Goal: Feedback & Contribution: Submit feedback/report problem

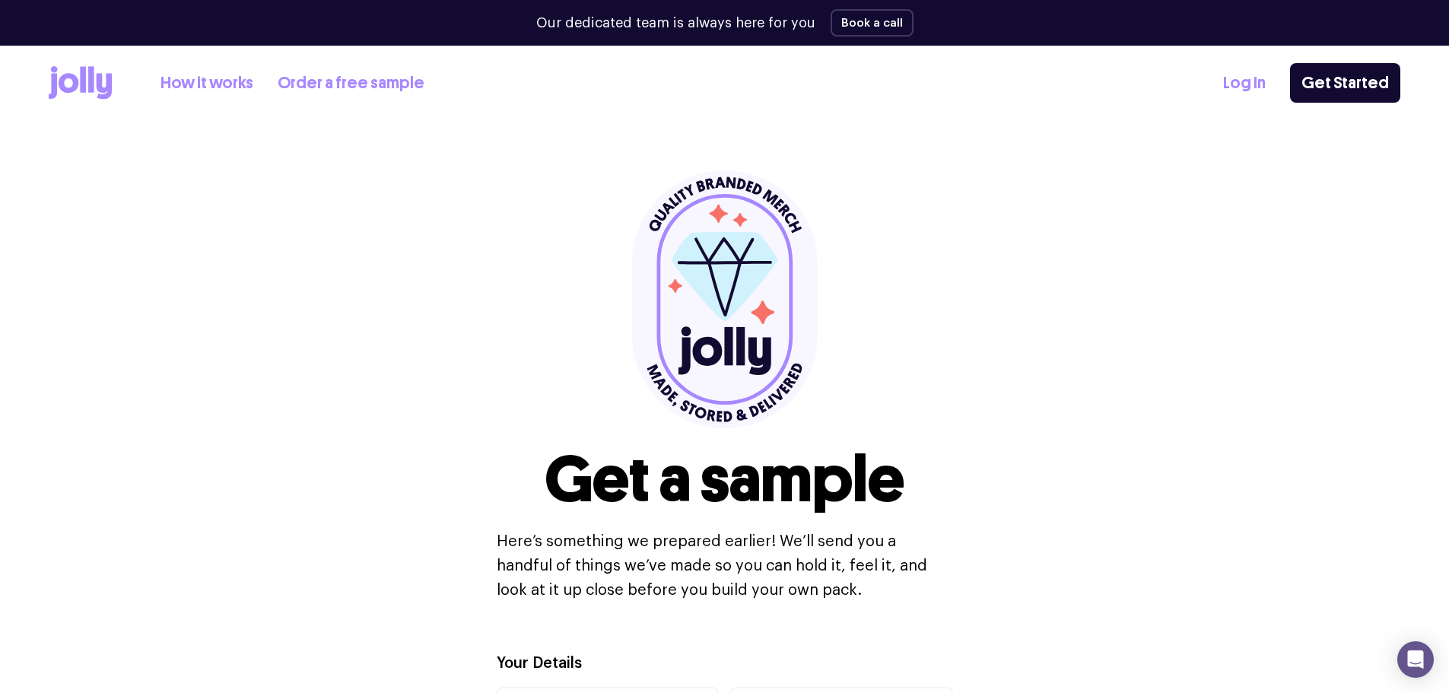
click at [685, 35] on div "Our dedicated team is always here for you Book a call" at bounding box center [725, 23] width 1352 height 46
click at [699, 23] on p "Our dedicated team is always here for you" at bounding box center [675, 23] width 279 height 21
click at [199, 78] on link "How it works" at bounding box center [206, 83] width 93 height 25
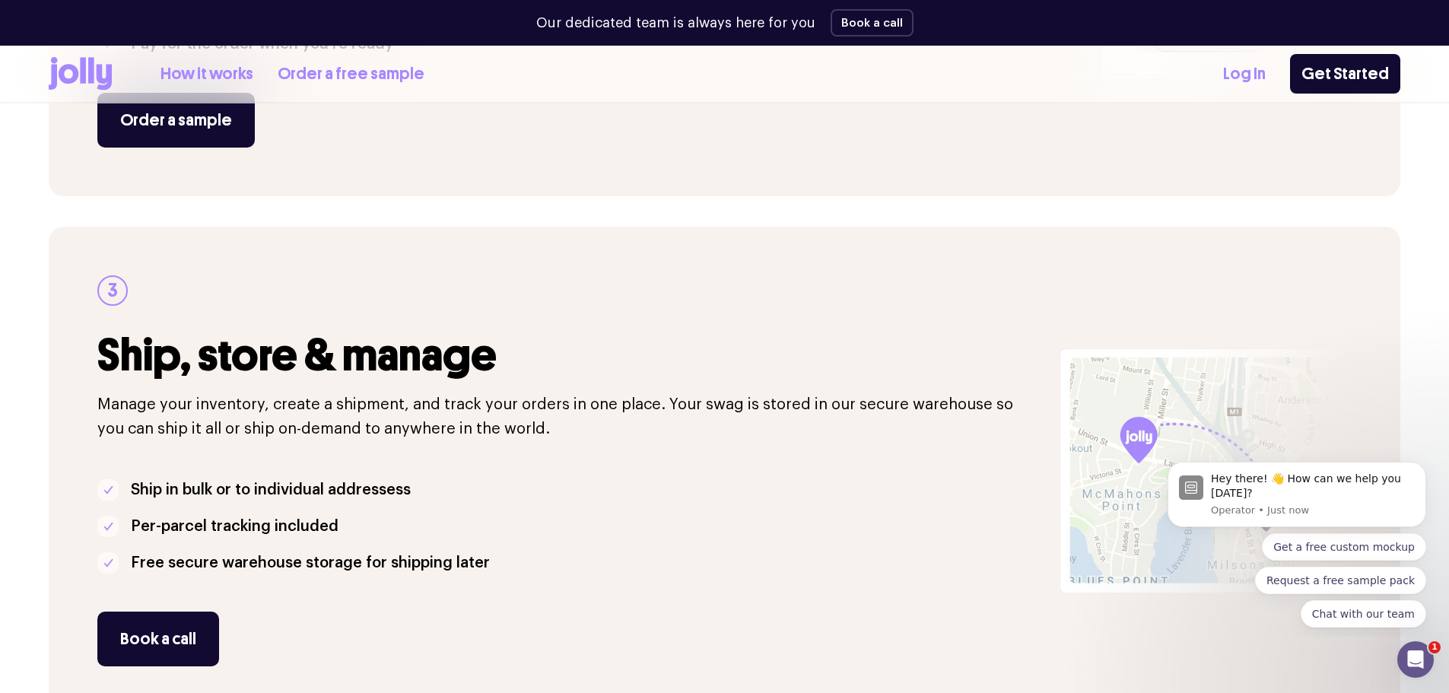
scroll to position [475, 0]
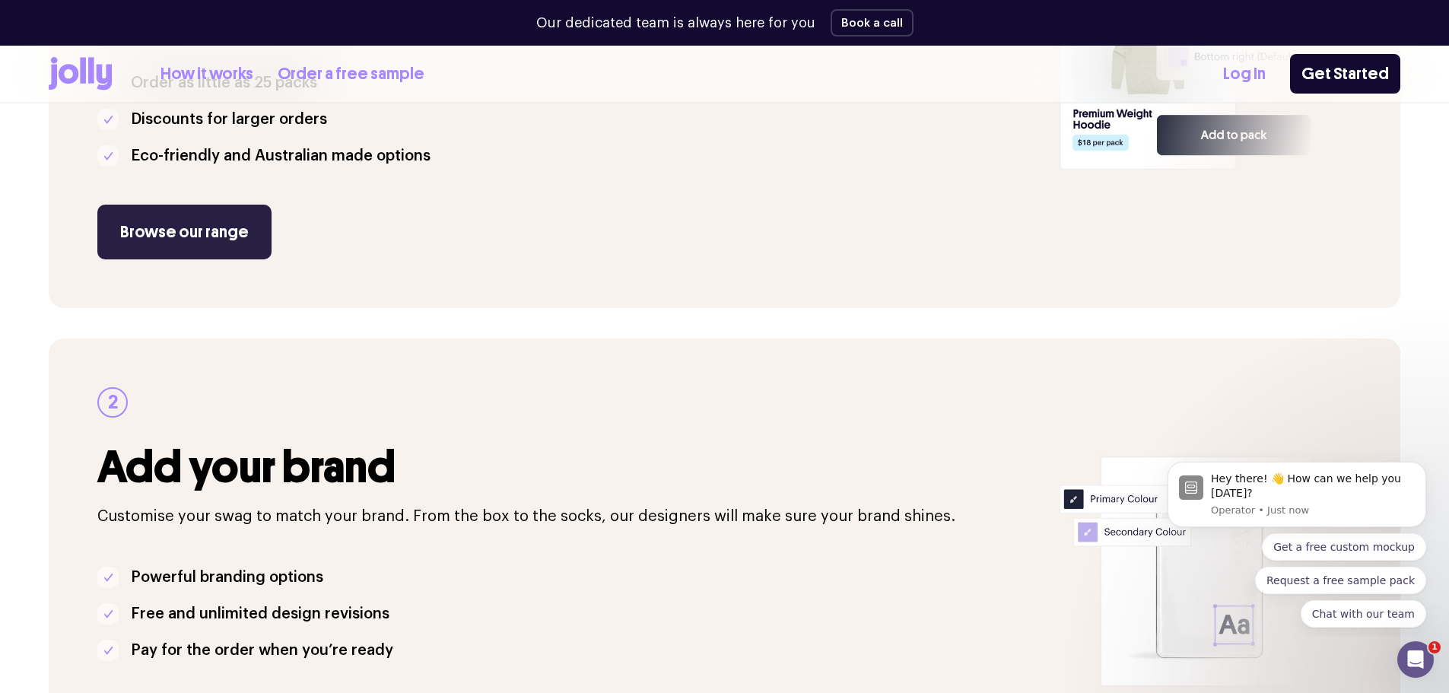
click at [187, 232] on link "Browse our range" at bounding box center [184, 232] width 174 height 55
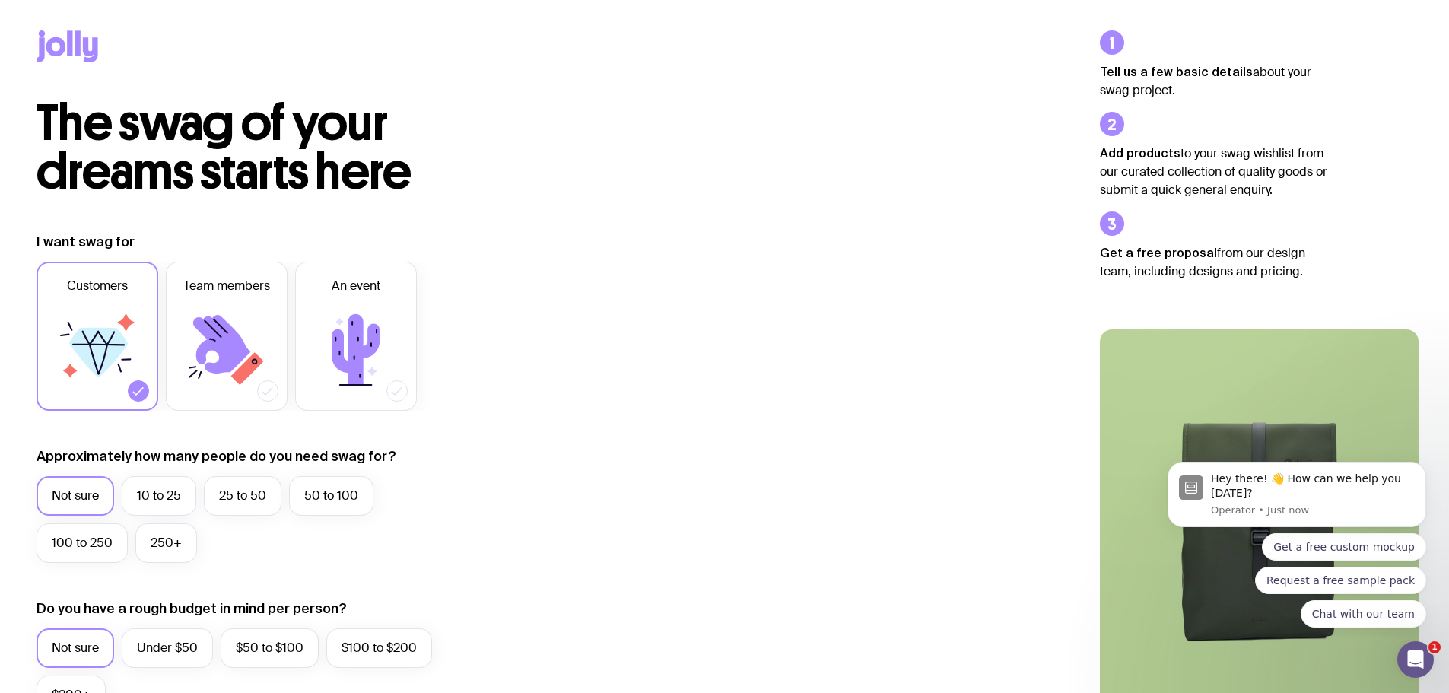
click at [109, 338] on icon at bounding box center [98, 352] width 59 height 49
click at [0, 0] on input "Customers" at bounding box center [0, 0] width 0 height 0
click at [338, 488] on label "50 to 100" at bounding box center [331, 496] width 84 height 40
click at [0, 0] on input "50 to 100" at bounding box center [0, 0] width 0 height 0
click at [173, 647] on label "Under $50" at bounding box center [167, 648] width 91 height 40
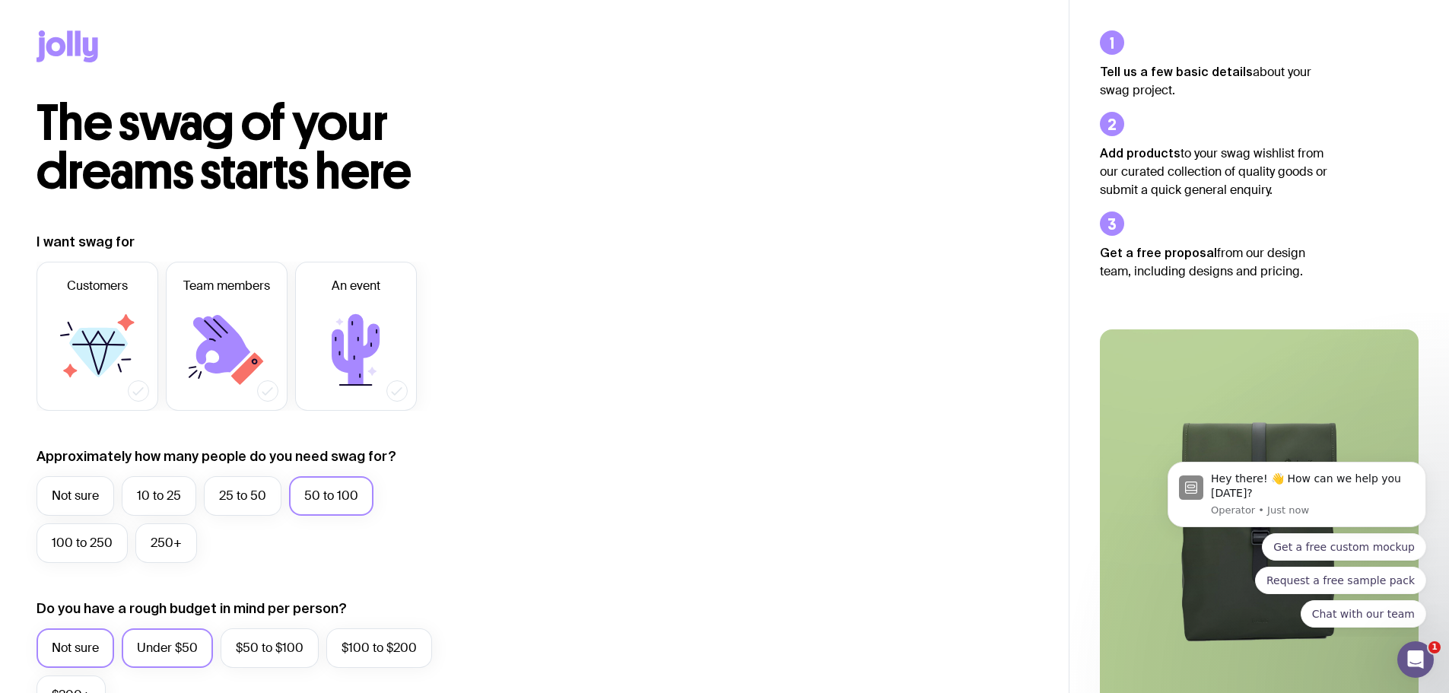
click at [0, 0] on input "Under $50" at bounding box center [0, 0] width 0 height 0
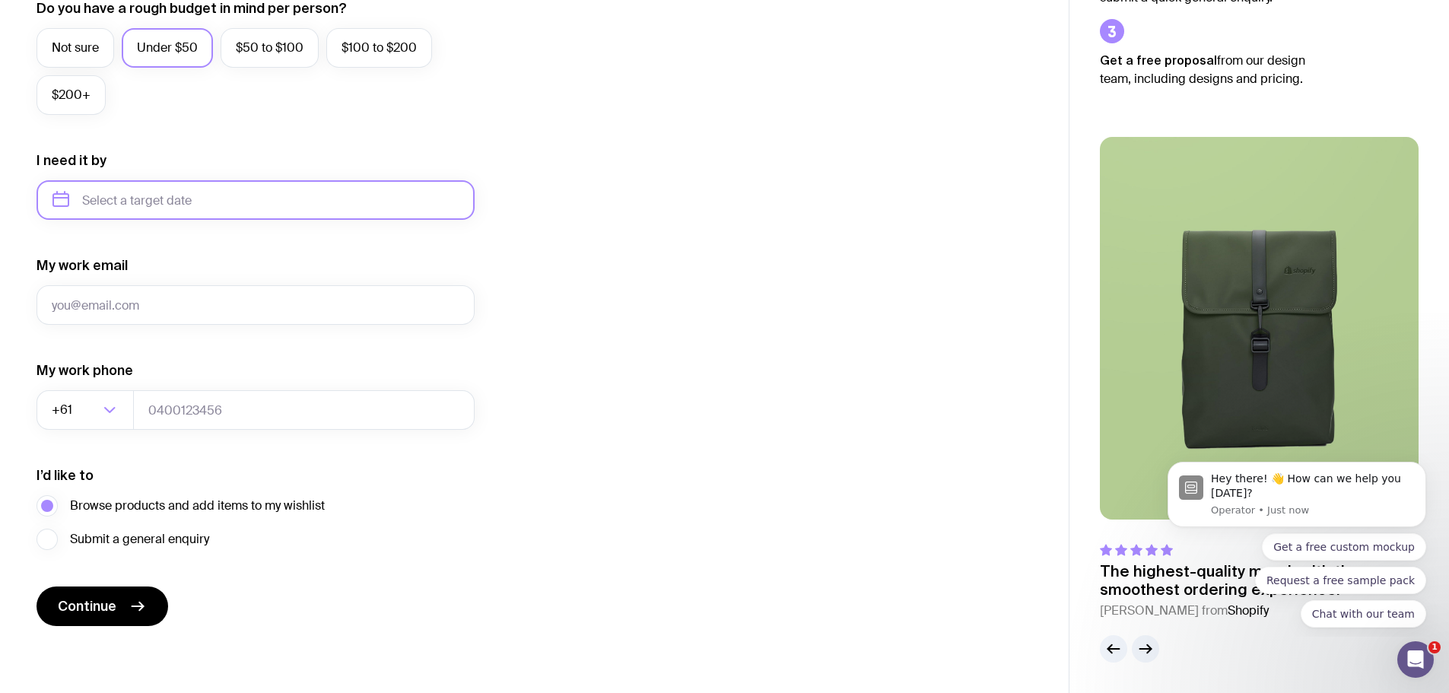
click at [194, 196] on input "text" at bounding box center [256, 200] width 438 height 40
click at [72, 383] on button "Oct" at bounding box center [72, 387] width 56 height 30
type input "October 2025"
click at [162, 407] on input "tel" at bounding box center [304, 410] width 342 height 40
type input "0413139849"
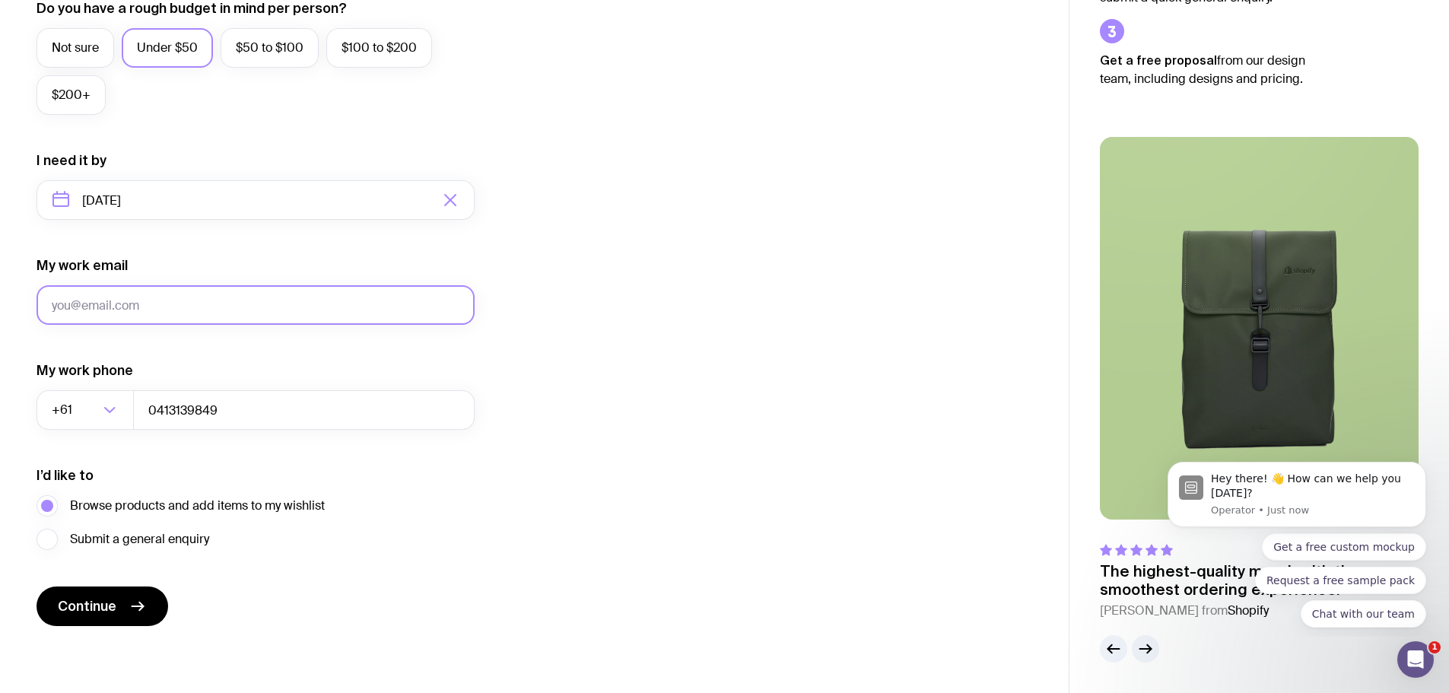
type input "reena.misra@outsystems.com"
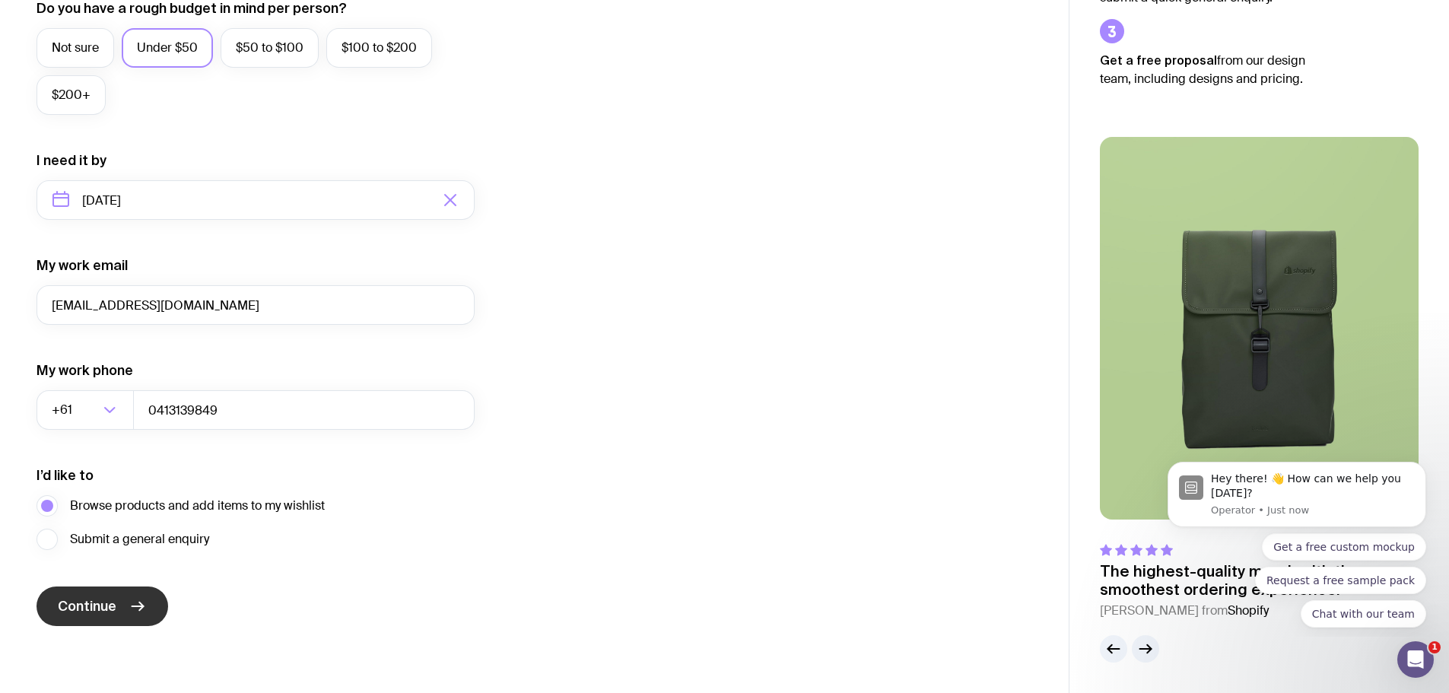
click at [107, 600] on span "Continue" at bounding box center [87, 606] width 59 height 18
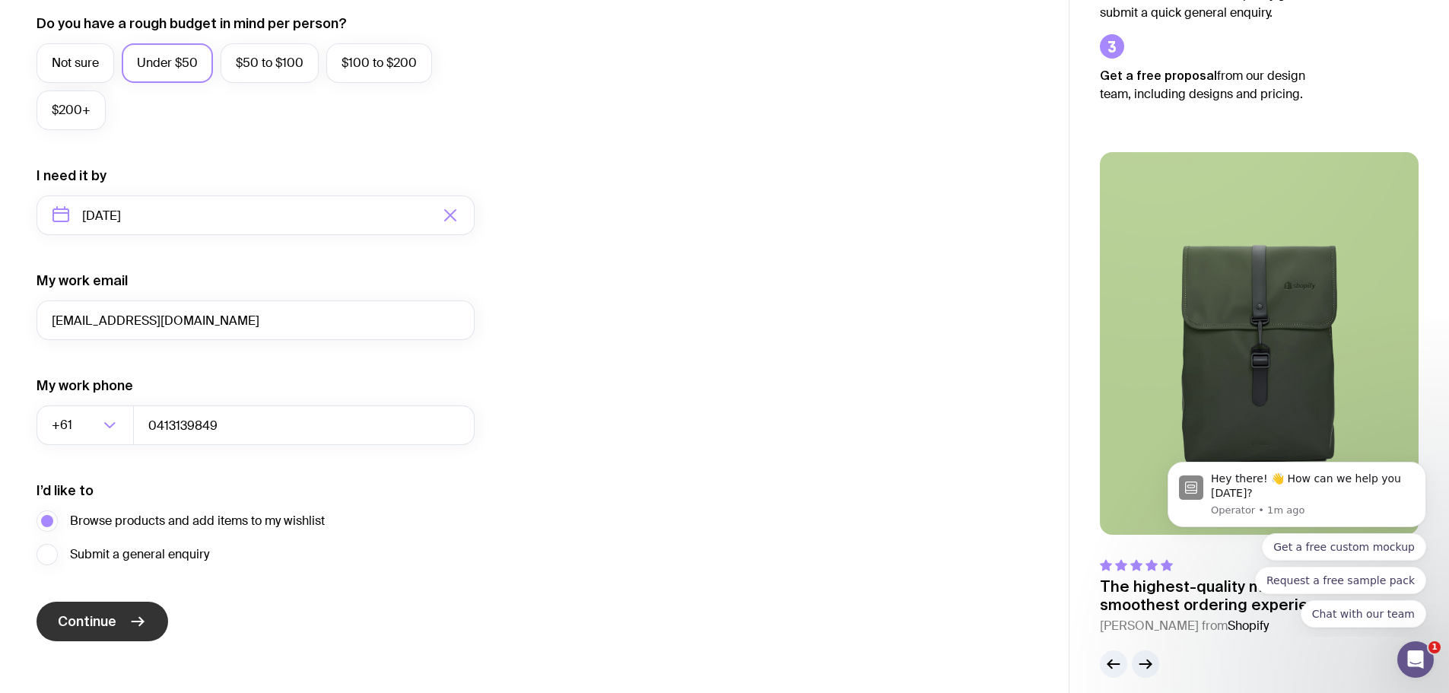
click at [110, 622] on span "Continue" at bounding box center [87, 621] width 59 height 18
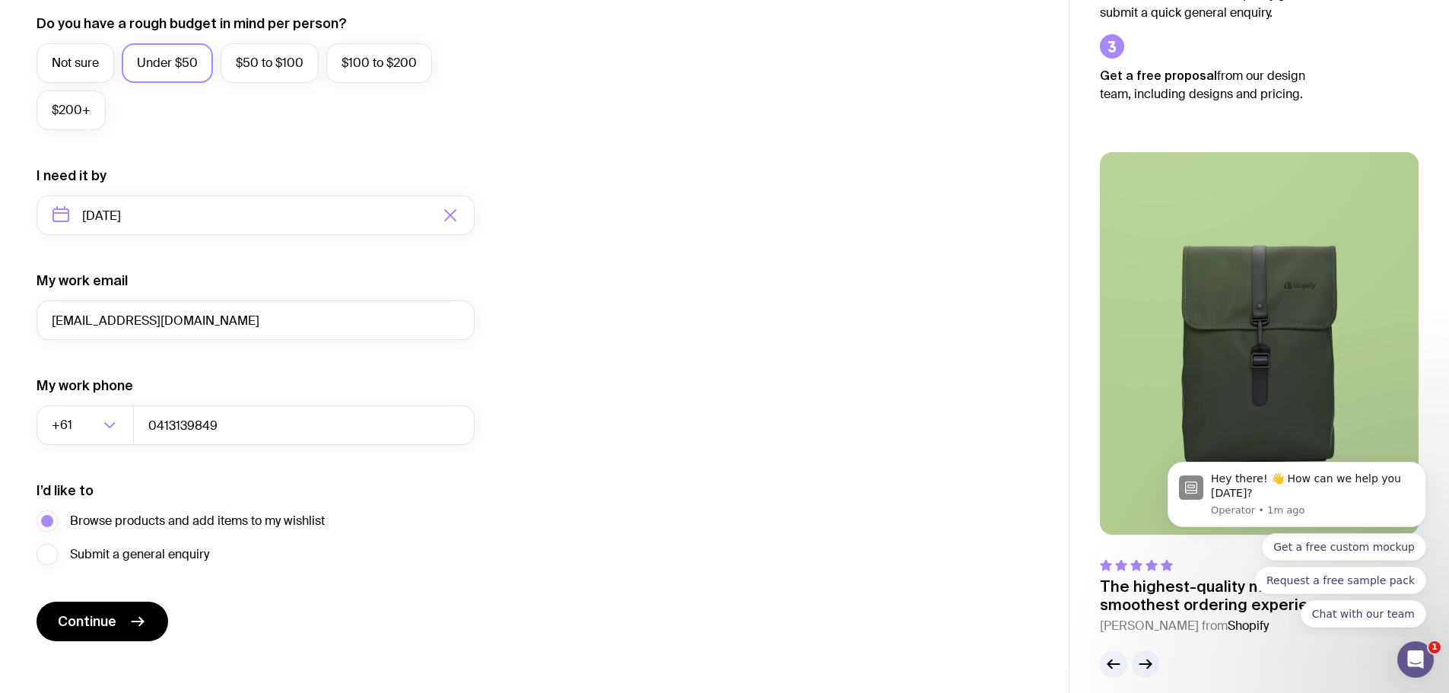
click at [1445, 237] on div "The highest-quality merch with the smoothest ordering experience. Bertie O. fro…" at bounding box center [1259, 390] width 380 height 574
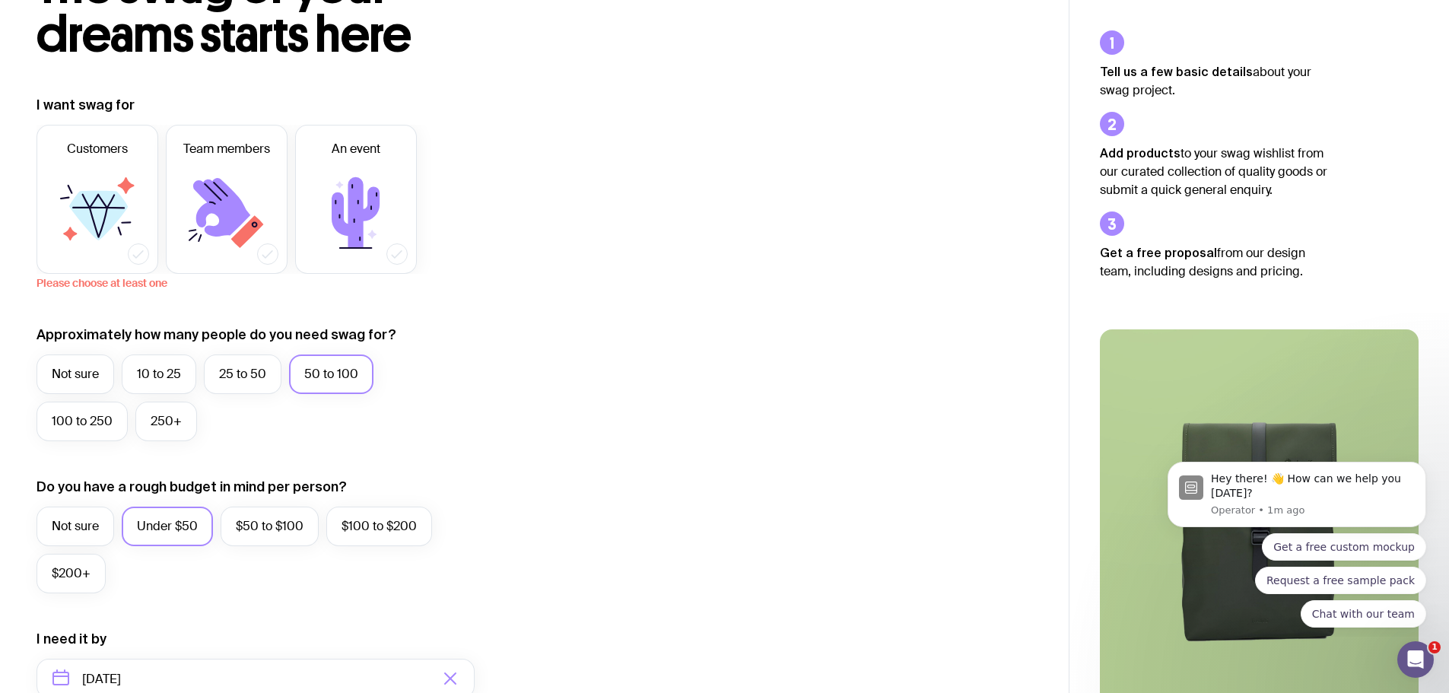
scroll to position [135, 0]
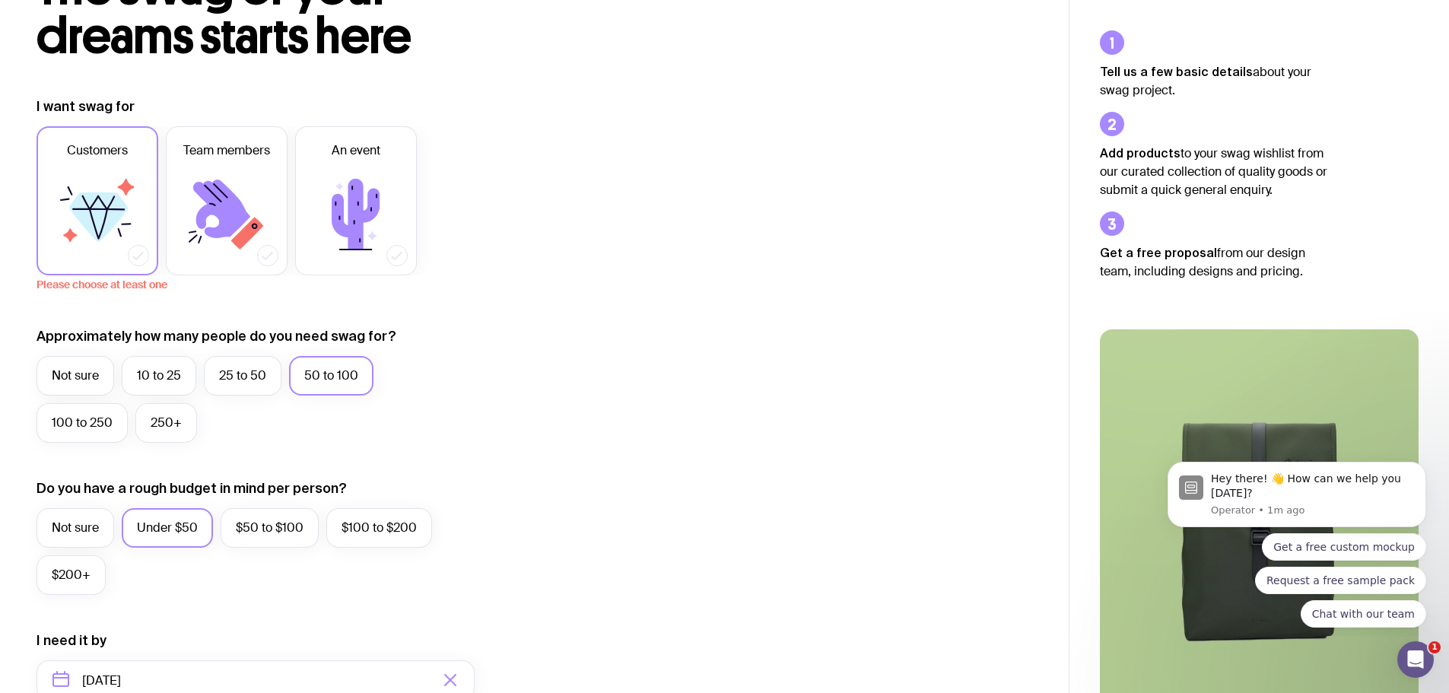
click at [94, 214] on icon at bounding box center [98, 216] width 59 height 49
click at [0, 0] on input "Customers" at bounding box center [0, 0] width 0 height 0
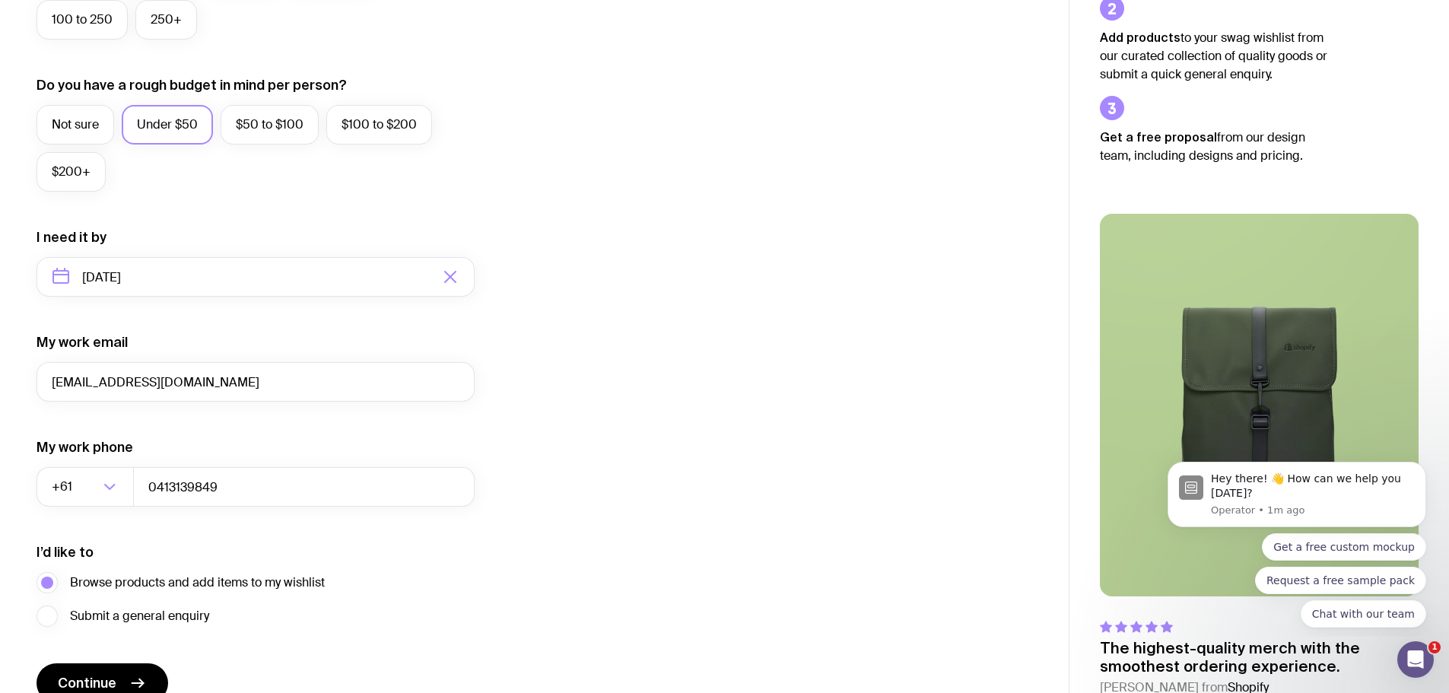
scroll to position [615, 0]
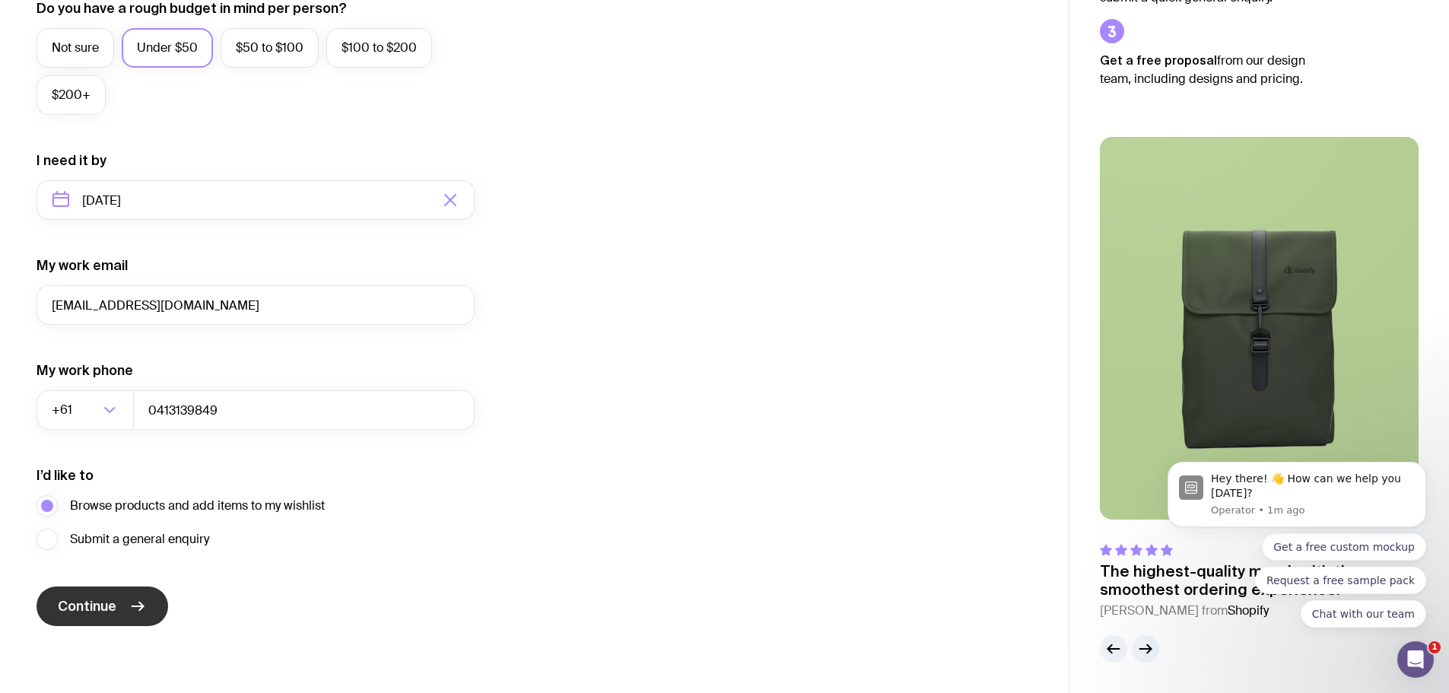
click at [118, 602] on button "Continue" at bounding box center [103, 606] width 132 height 40
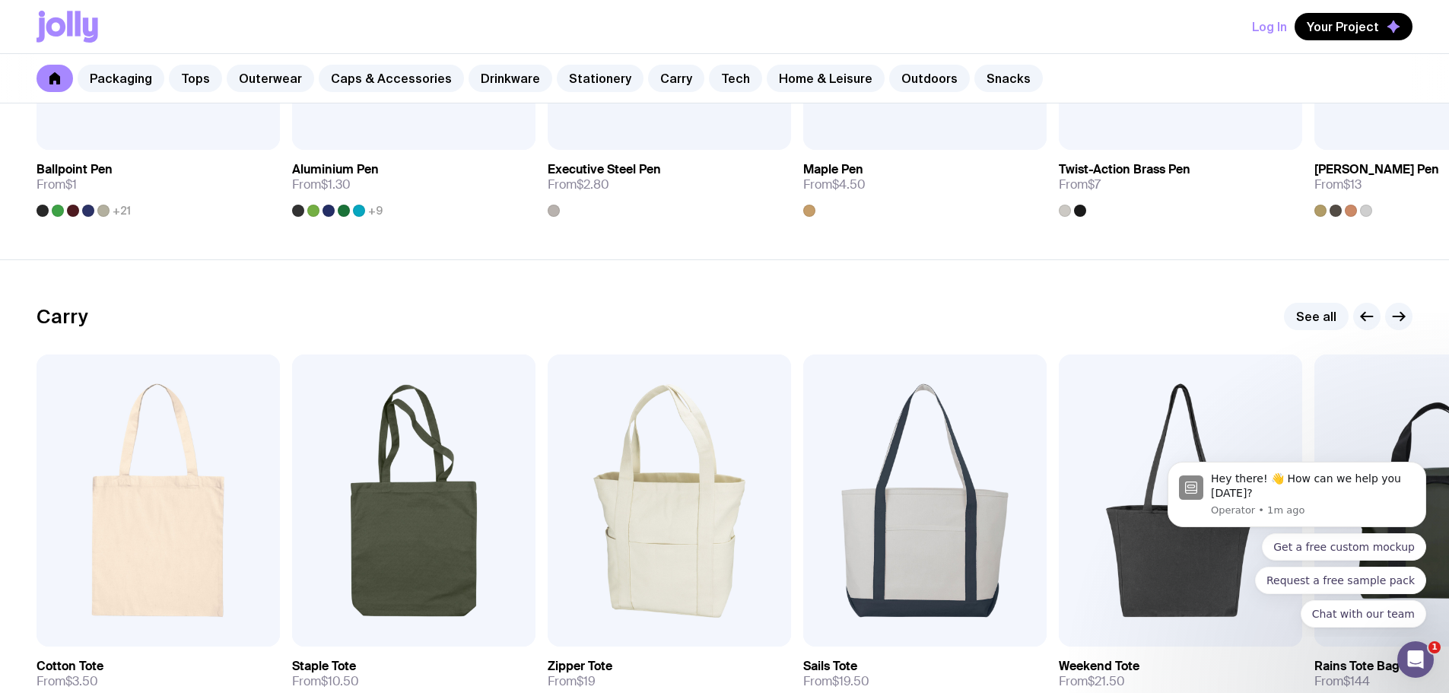
scroll to position [3637, 0]
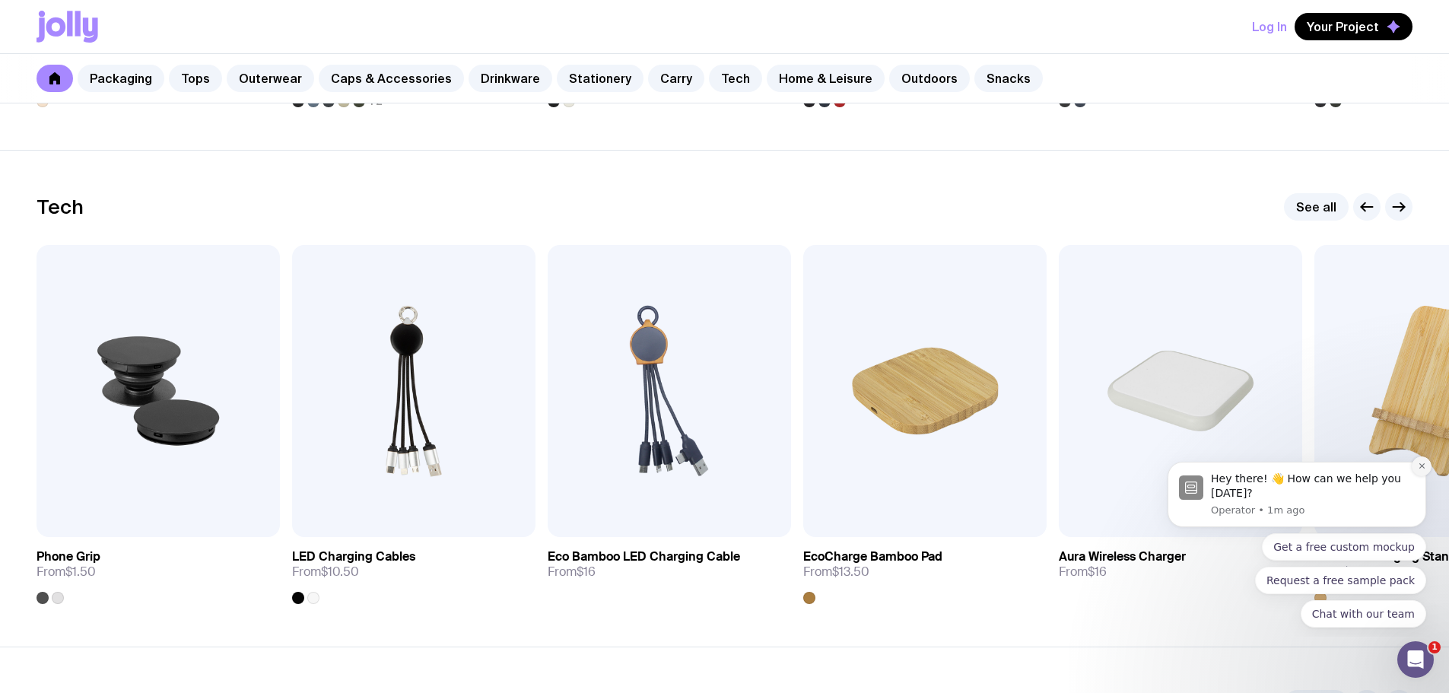
click at [1421, 469] on icon "Dismiss notification" at bounding box center [1422, 466] width 8 height 8
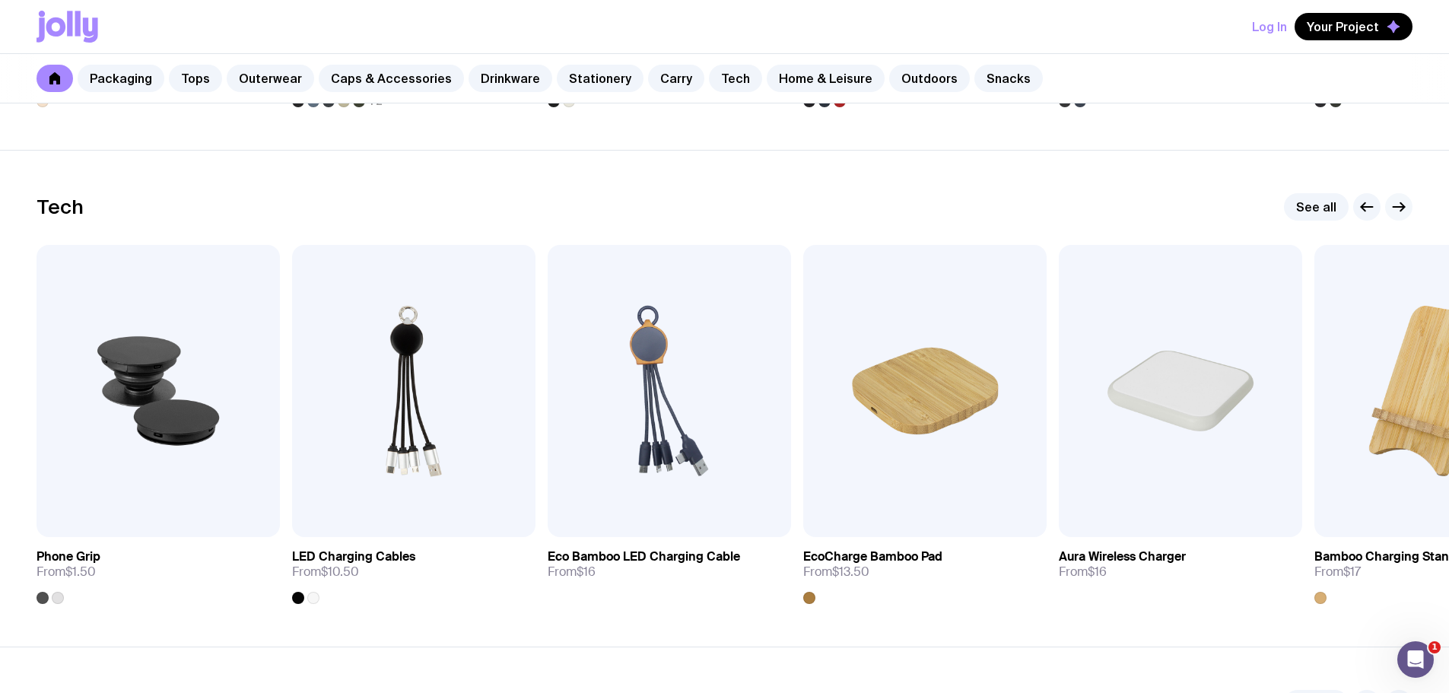
click at [1398, 205] on icon "button" at bounding box center [1399, 207] width 18 height 18
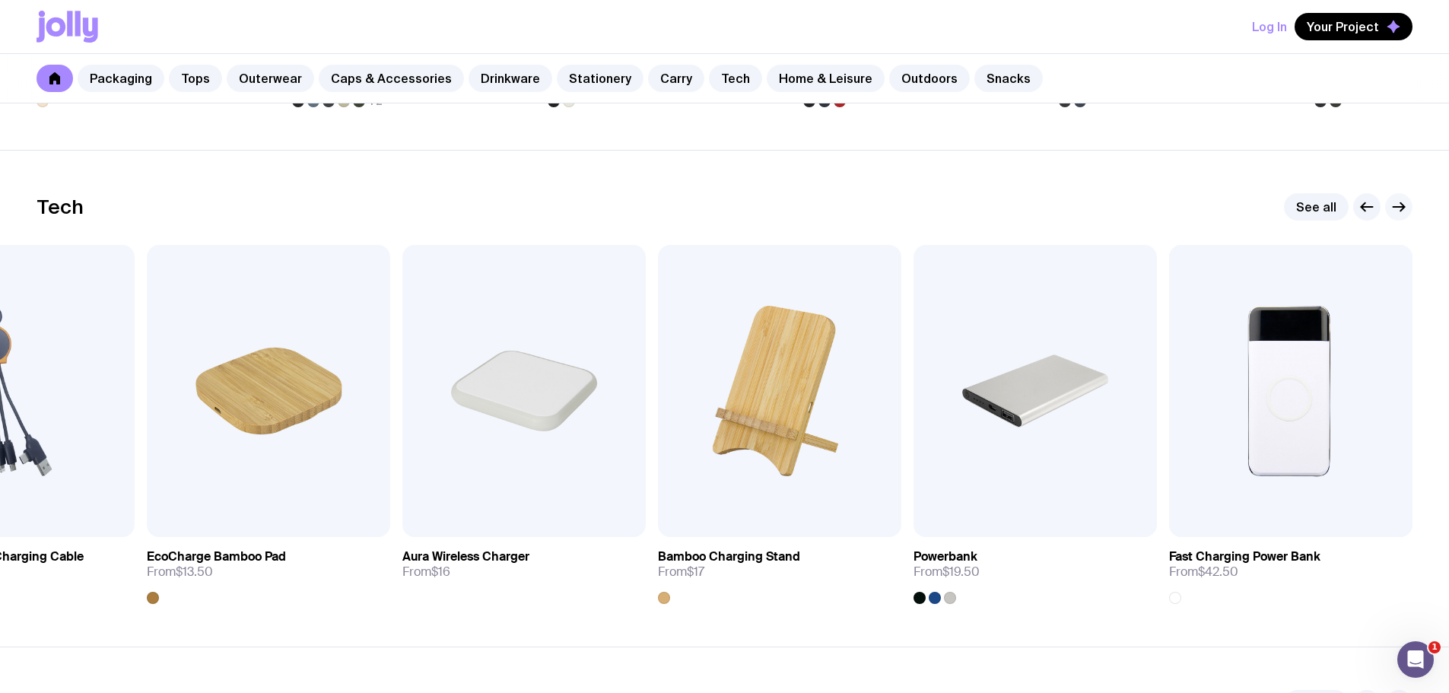
click at [1398, 205] on icon "button" at bounding box center [1399, 207] width 18 height 18
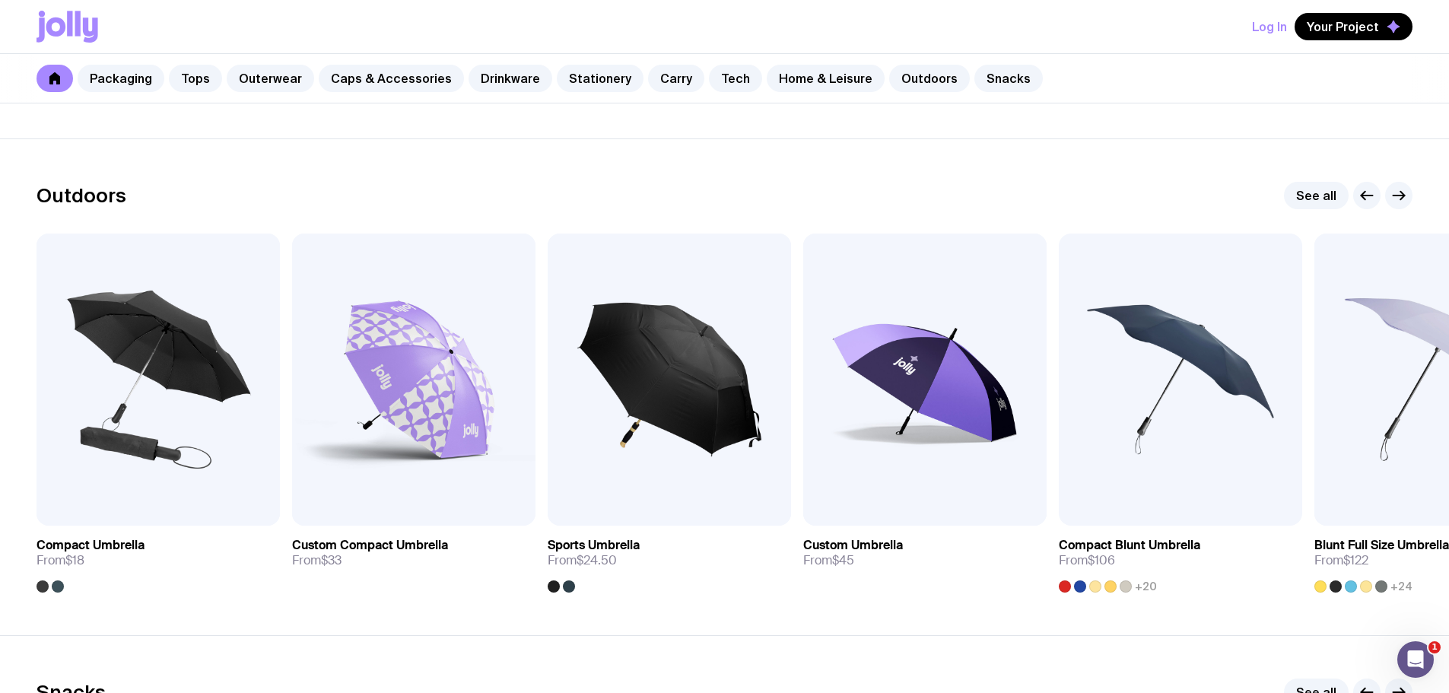
scroll to position [4036, 0]
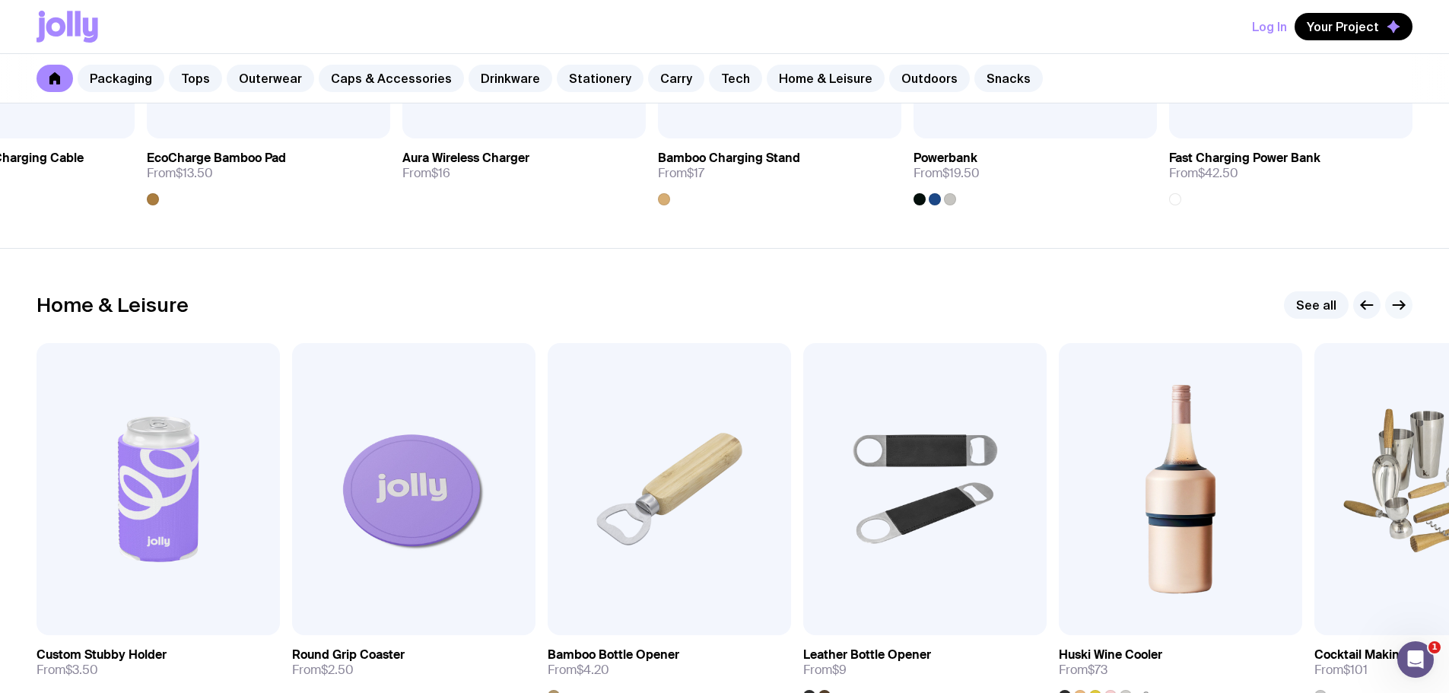
click at [1400, 304] on icon "button" at bounding box center [1399, 305] width 18 height 18
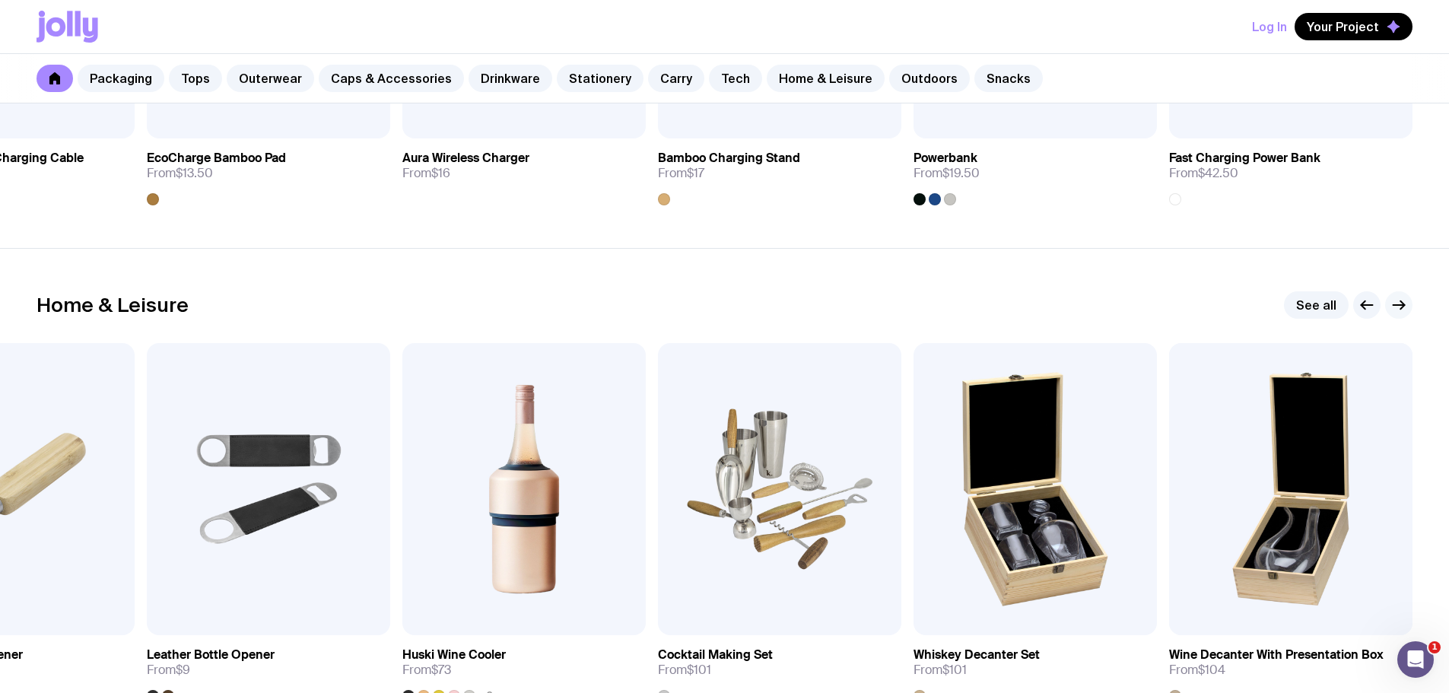
click at [1400, 304] on icon "button" at bounding box center [1399, 305] width 18 height 18
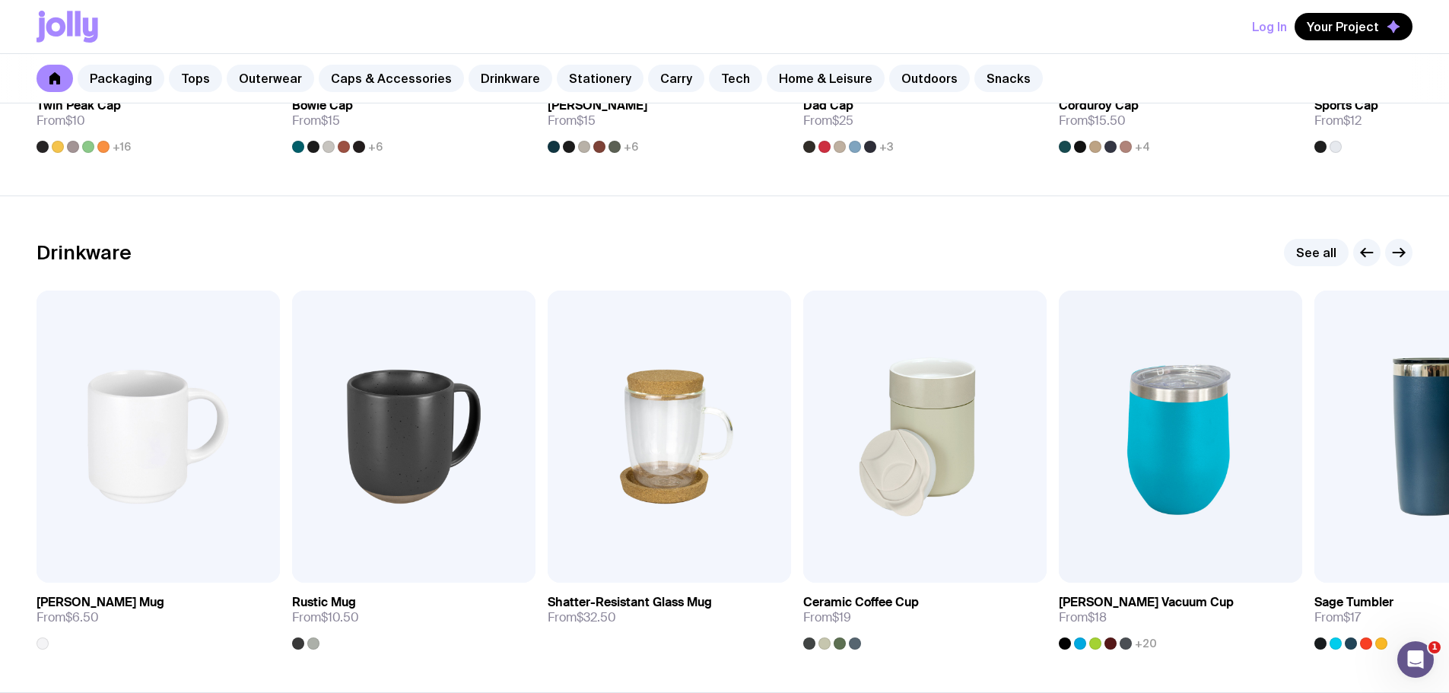
scroll to position [2095, 0]
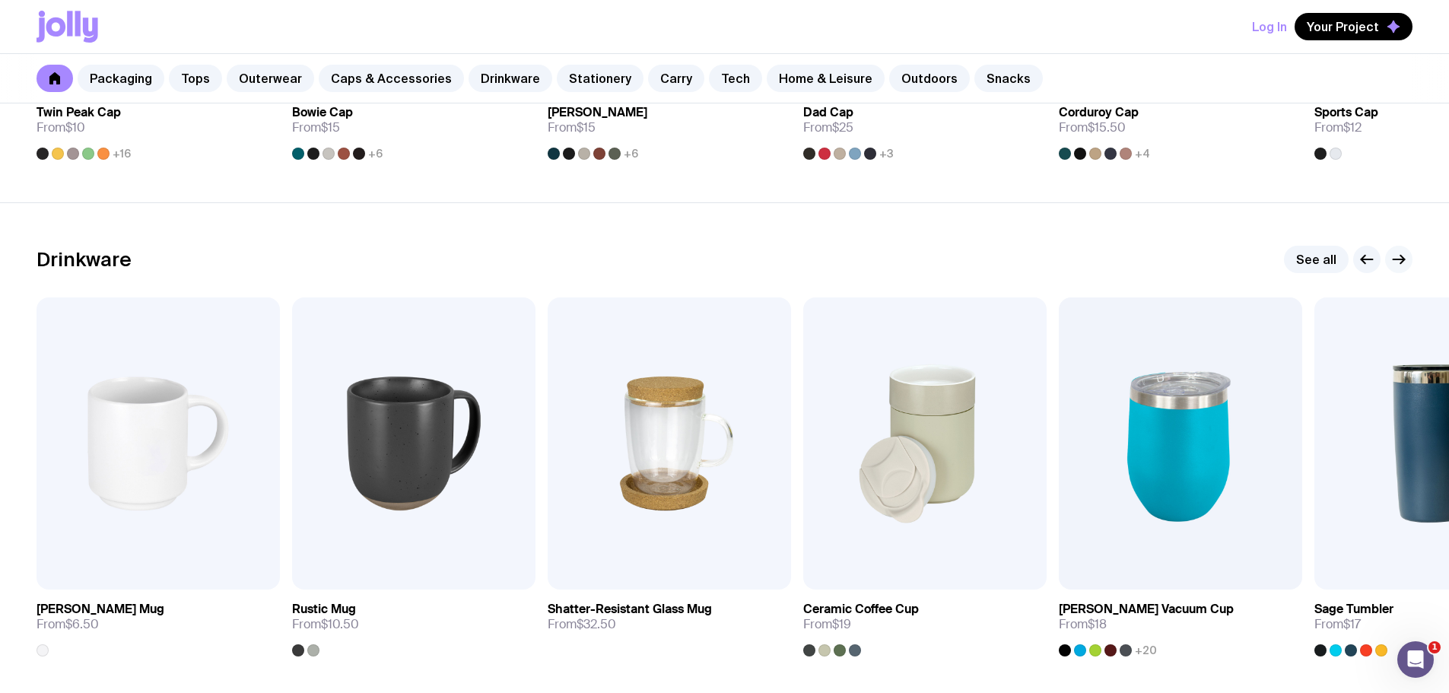
click at [1397, 257] on icon "button" at bounding box center [1399, 259] width 18 height 18
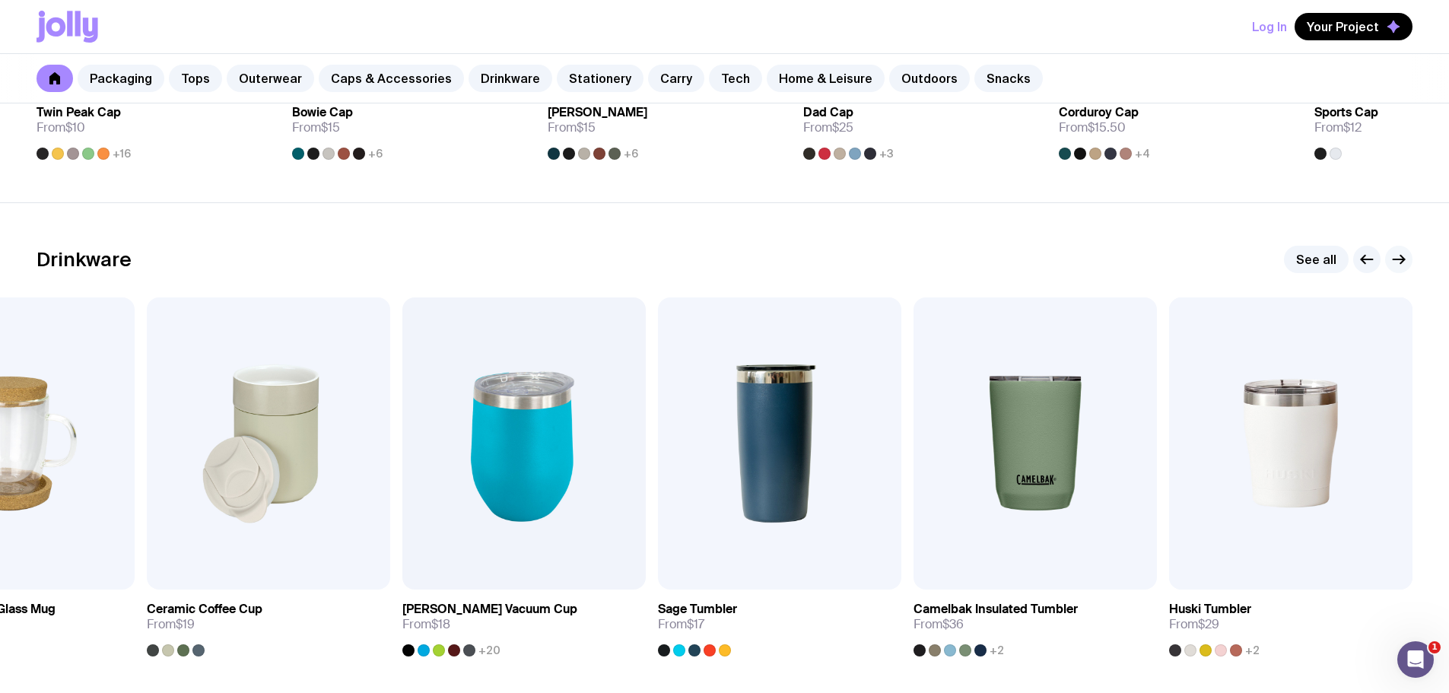
click at [1397, 257] on icon "button" at bounding box center [1399, 259] width 18 height 18
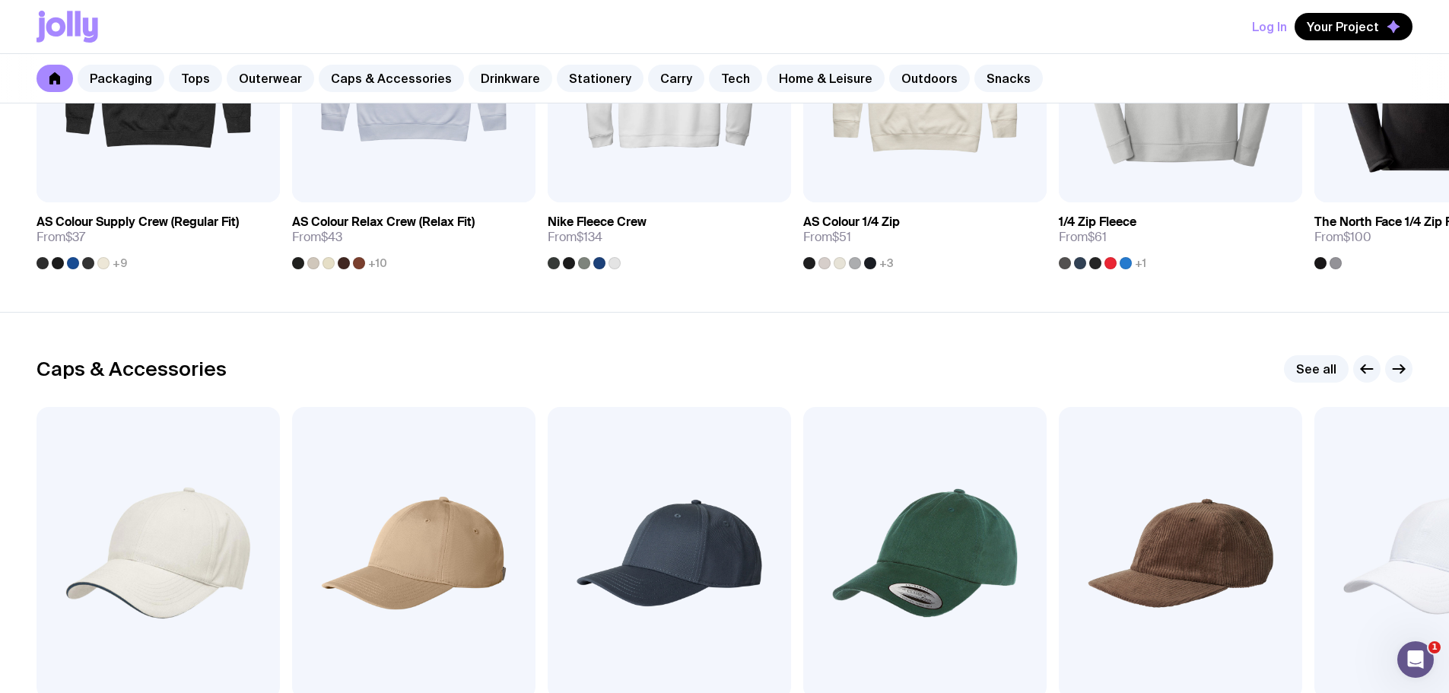
click at [491, 81] on link "Drinkware" at bounding box center [511, 78] width 84 height 27
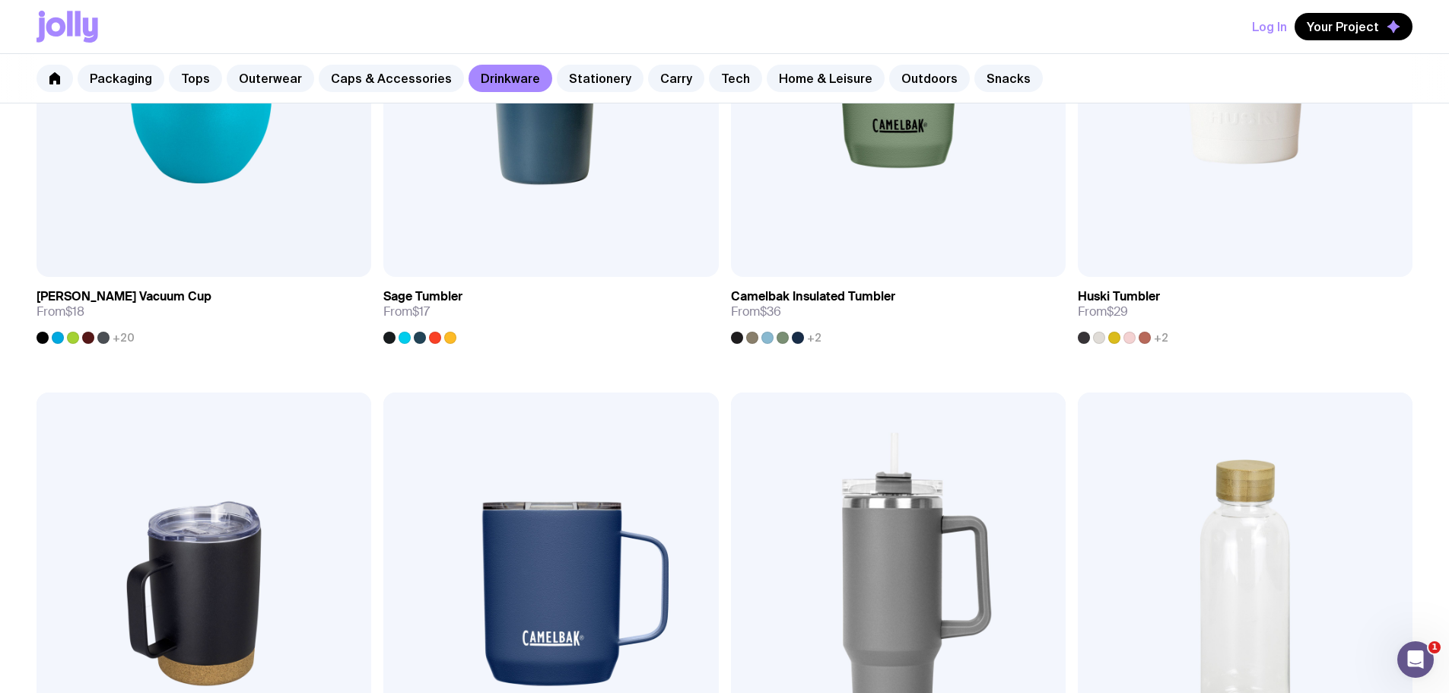
scroll to position [1034, 0]
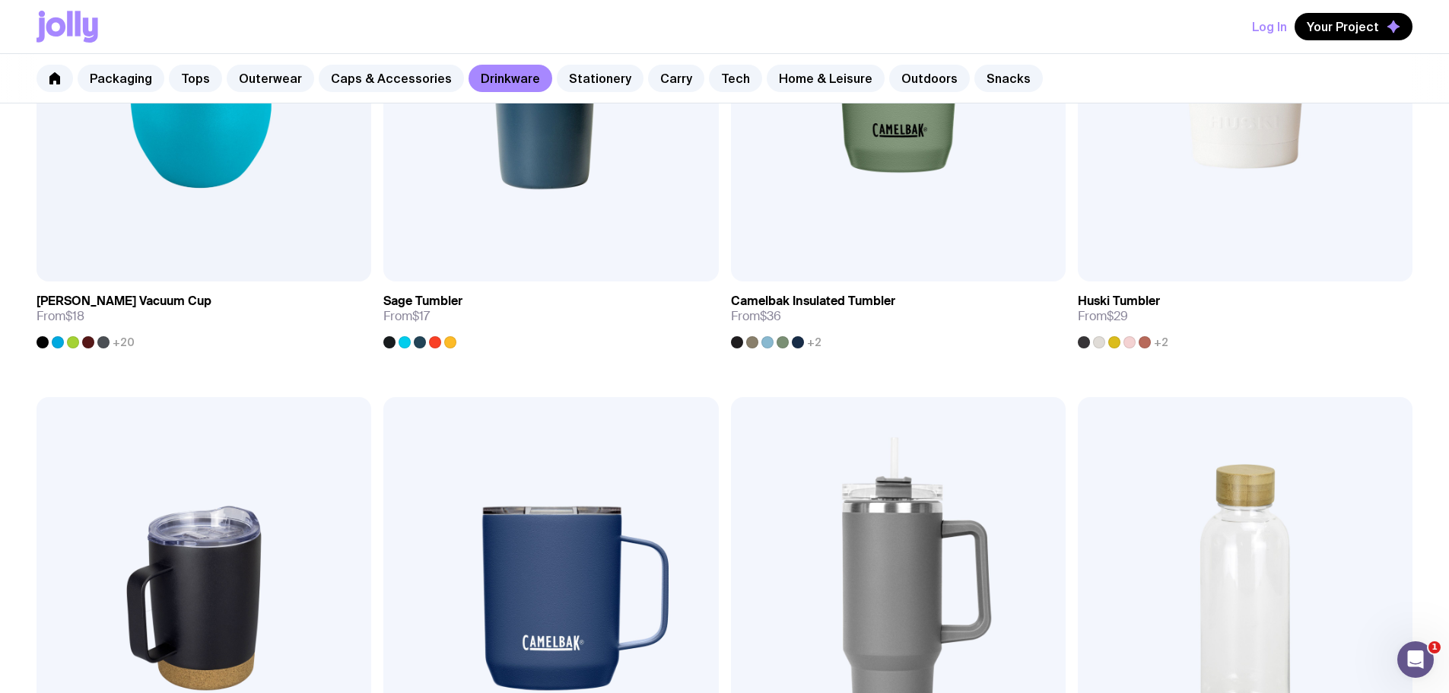
click at [710, 81] on link "Tech" at bounding box center [735, 78] width 53 height 27
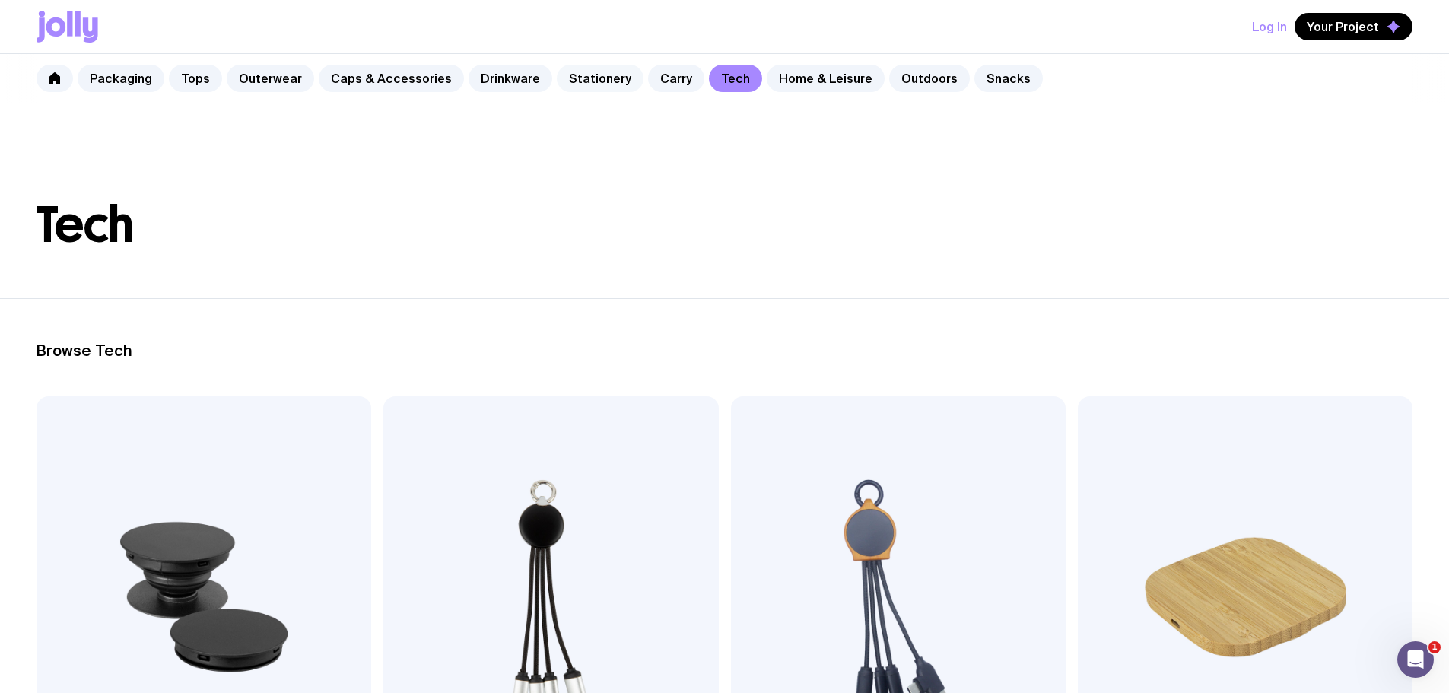
click at [591, 87] on link "Stationery" at bounding box center [600, 78] width 87 height 27
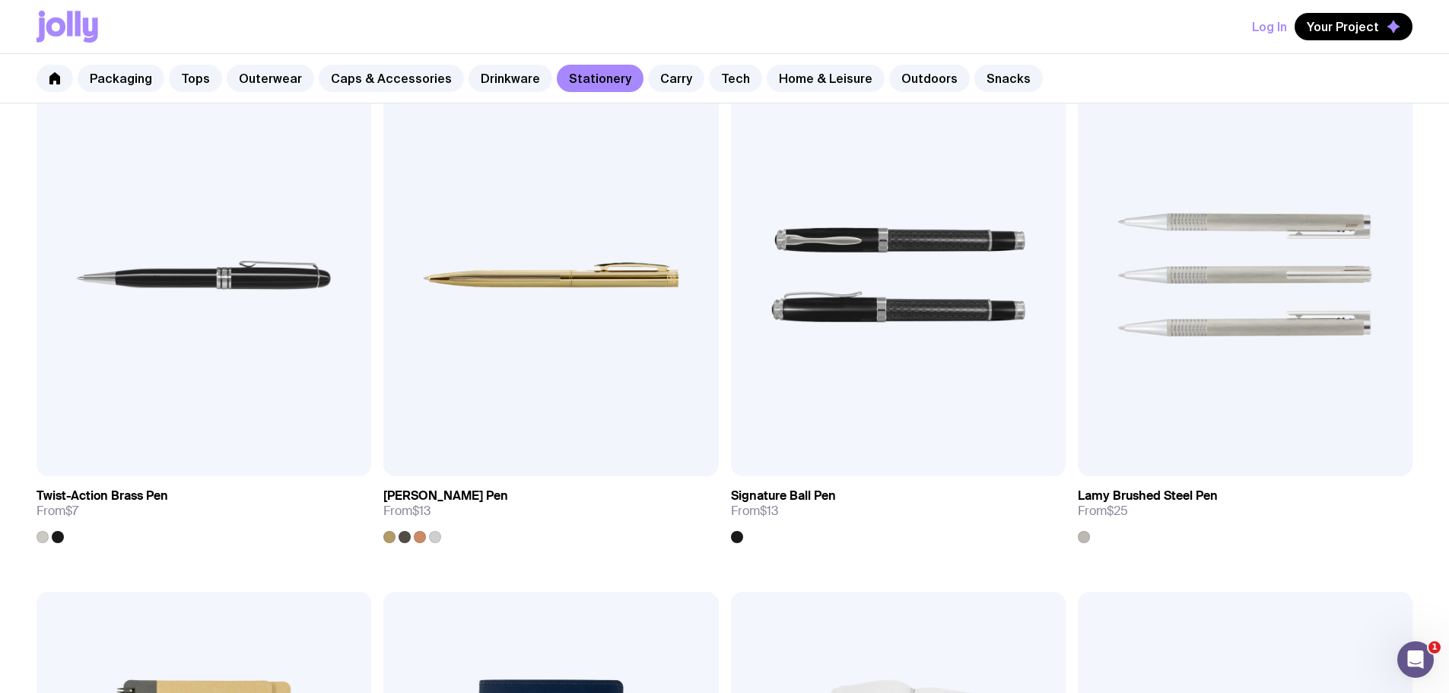
scroll to position [825, 0]
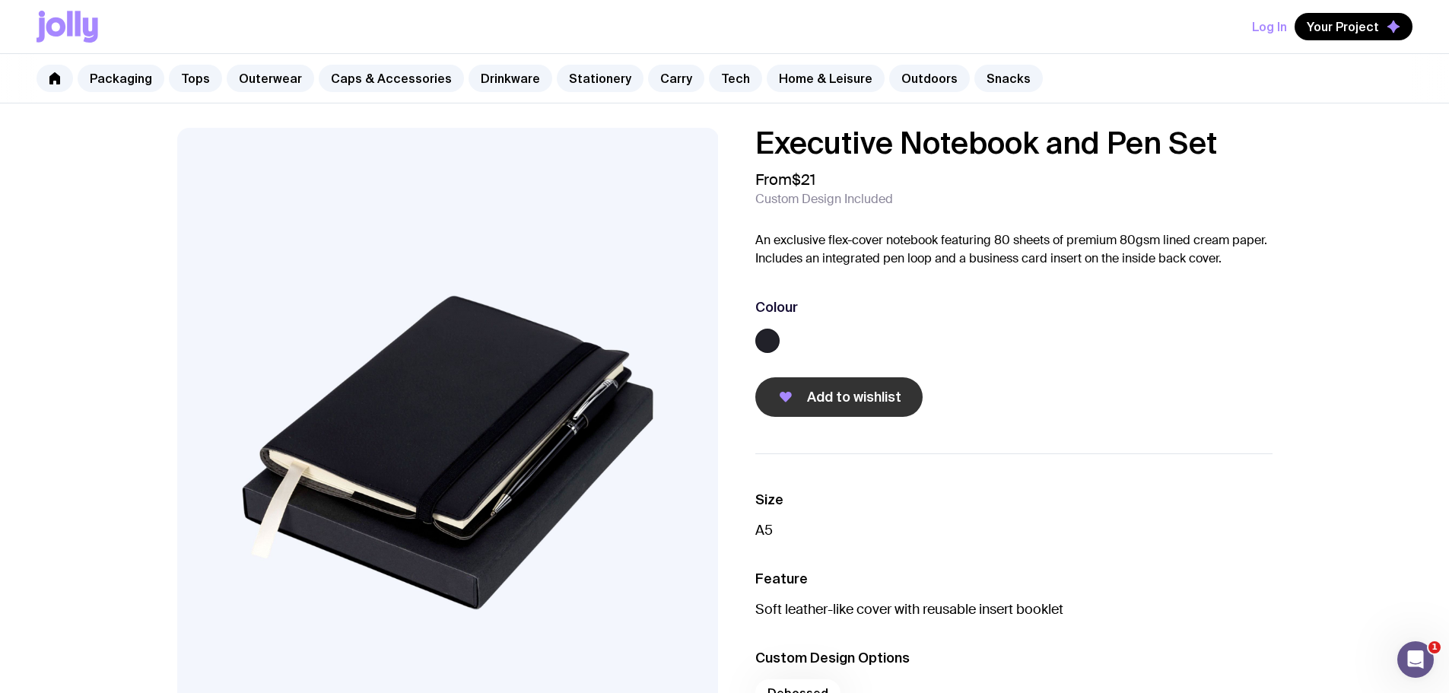
click at [866, 401] on span "Add to wishlist" at bounding box center [854, 397] width 94 height 18
click at [1346, 31] on span "Your Project" at bounding box center [1343, 26] width 72 height 15
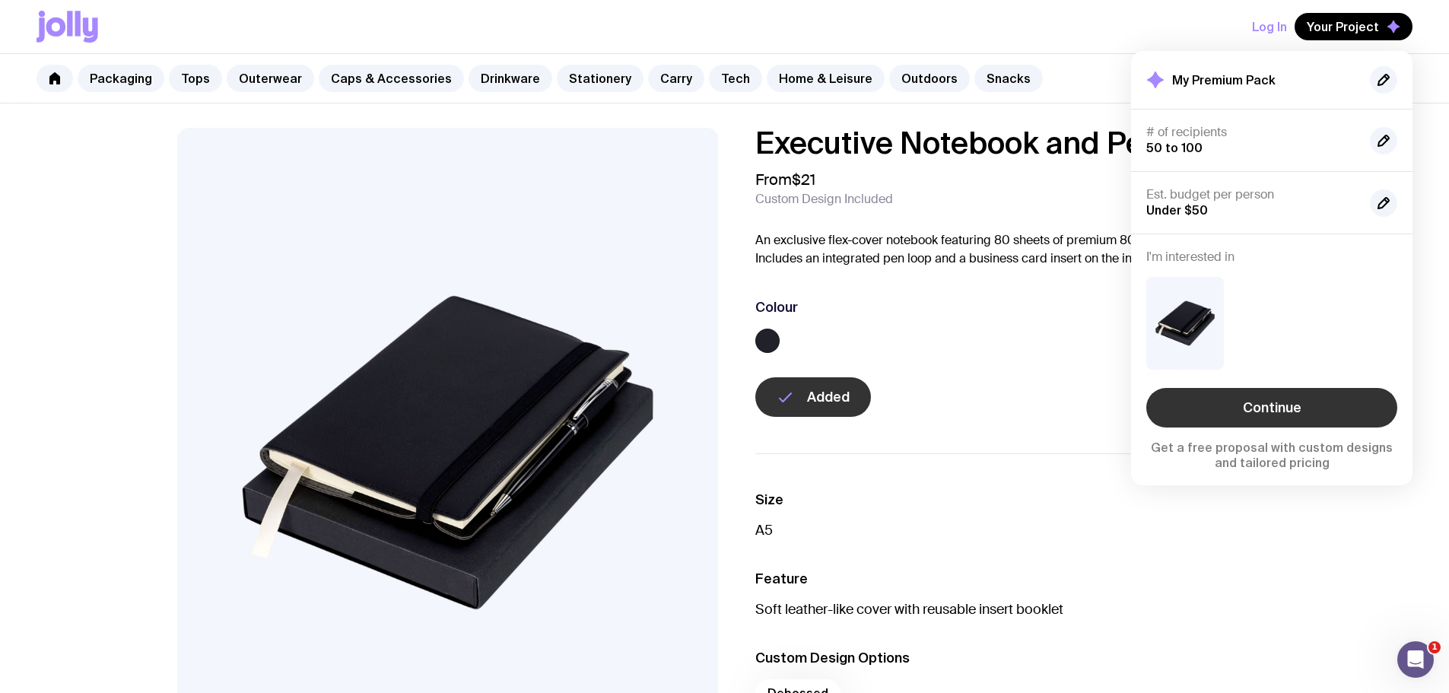
click at [1288, 407] on link "Continue" at bounding box center [1271, 408] width 251 height 40
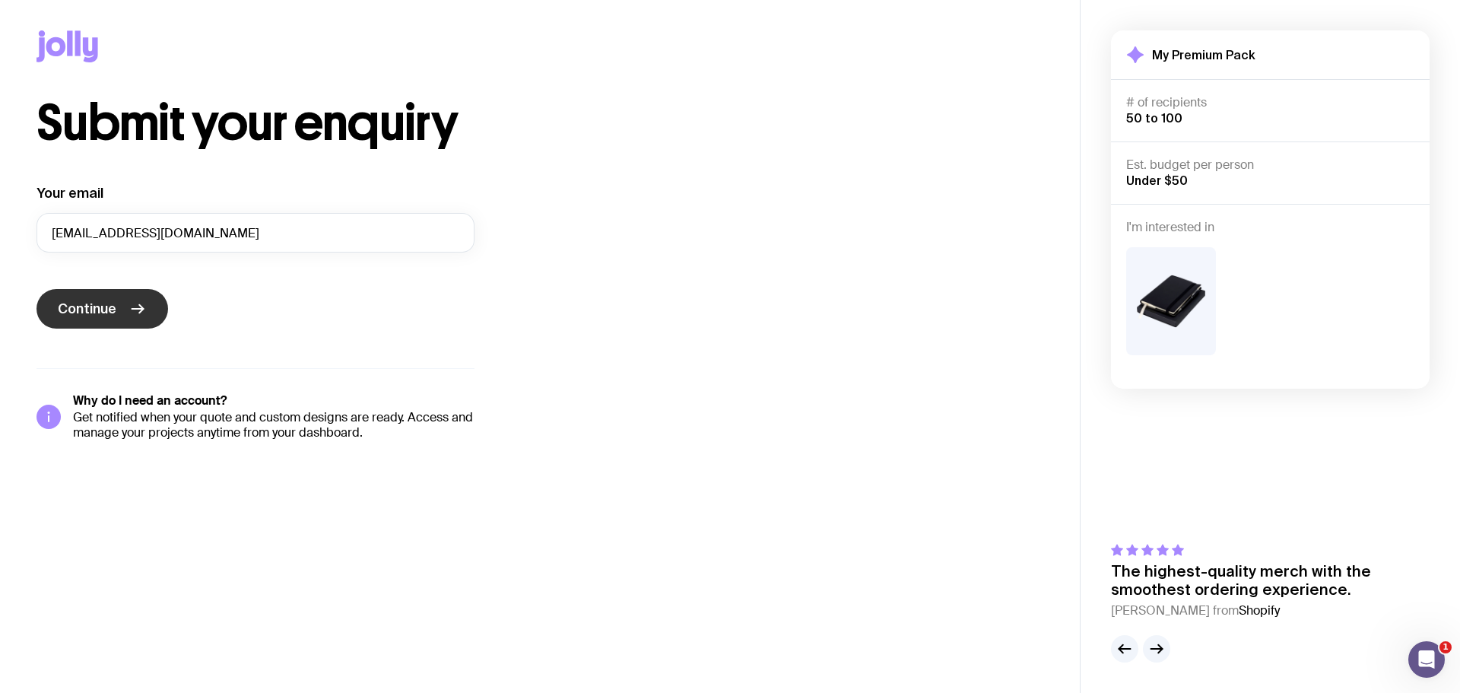
click at [98, 309] on span "Continue" at bounding box center [87, 309] width 59 height 18
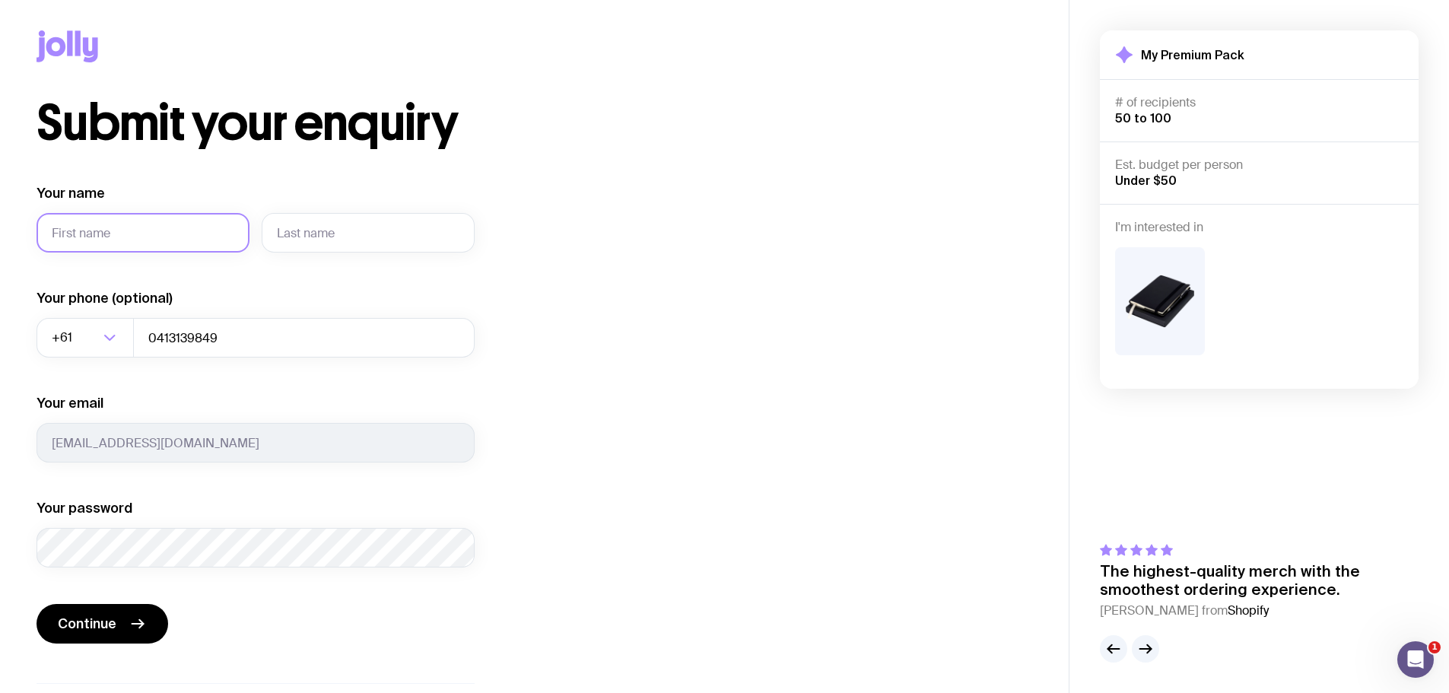
click at [167, 236] on input "Your name" at bounding box center [143, 233] width 213 height 40
type input "Reena"
type input "Misra"
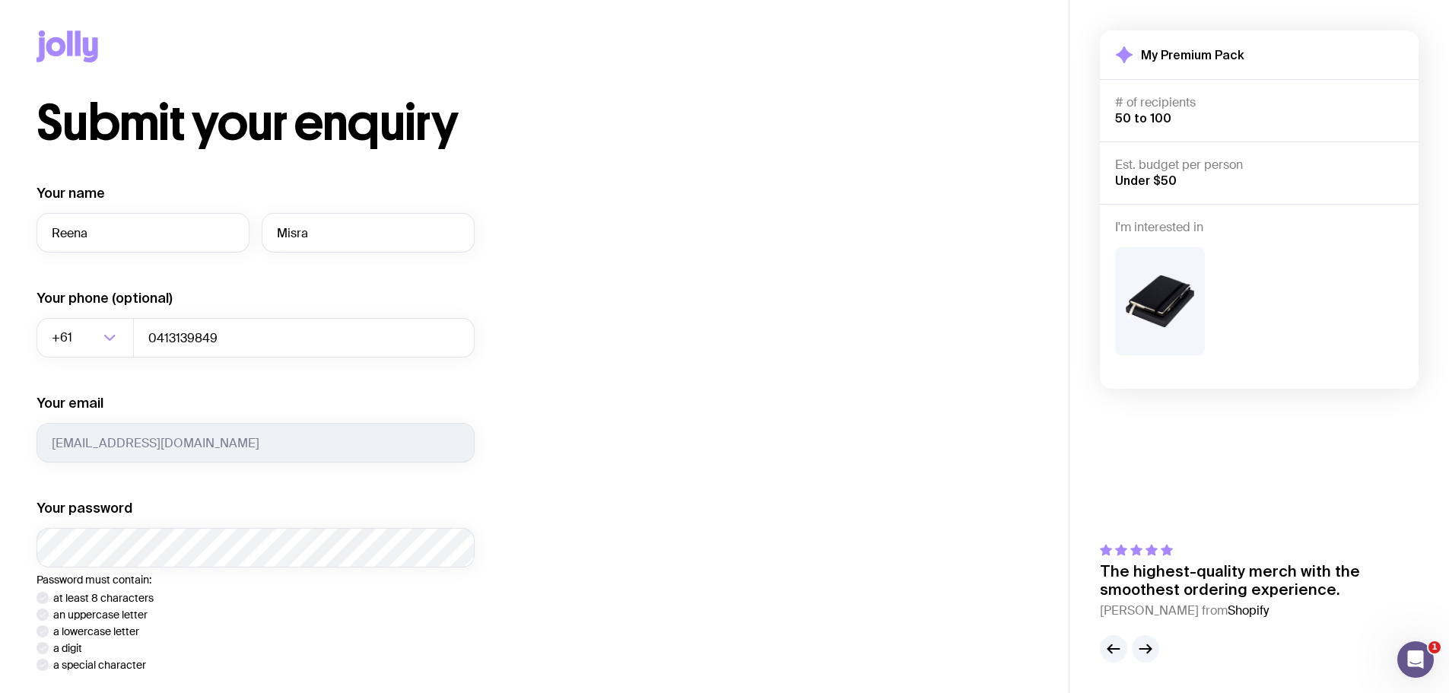
click at [652, 420] on div "Submit your enquiry Your name Reena Misra Your phone (optional) +61 Loading... …" at bounding box center [535, 479] width 996 height 760
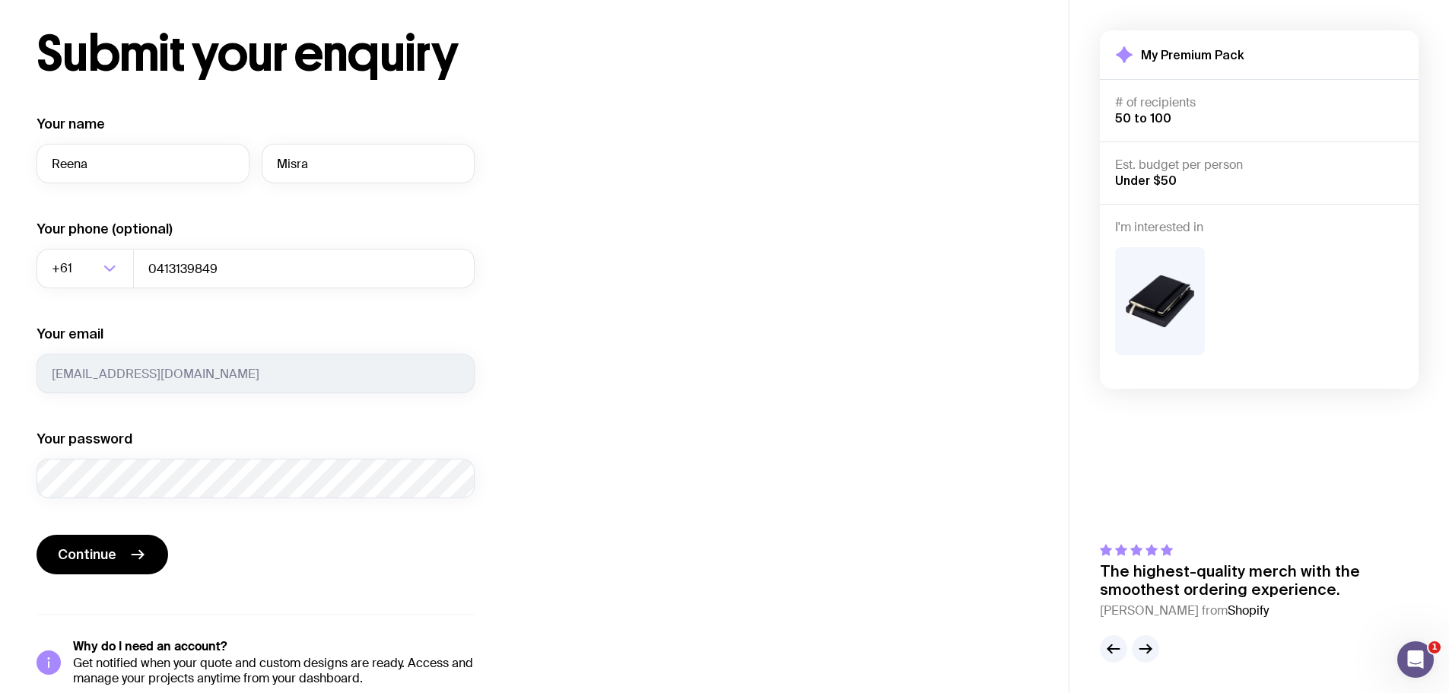
scroll to position [93, 0]
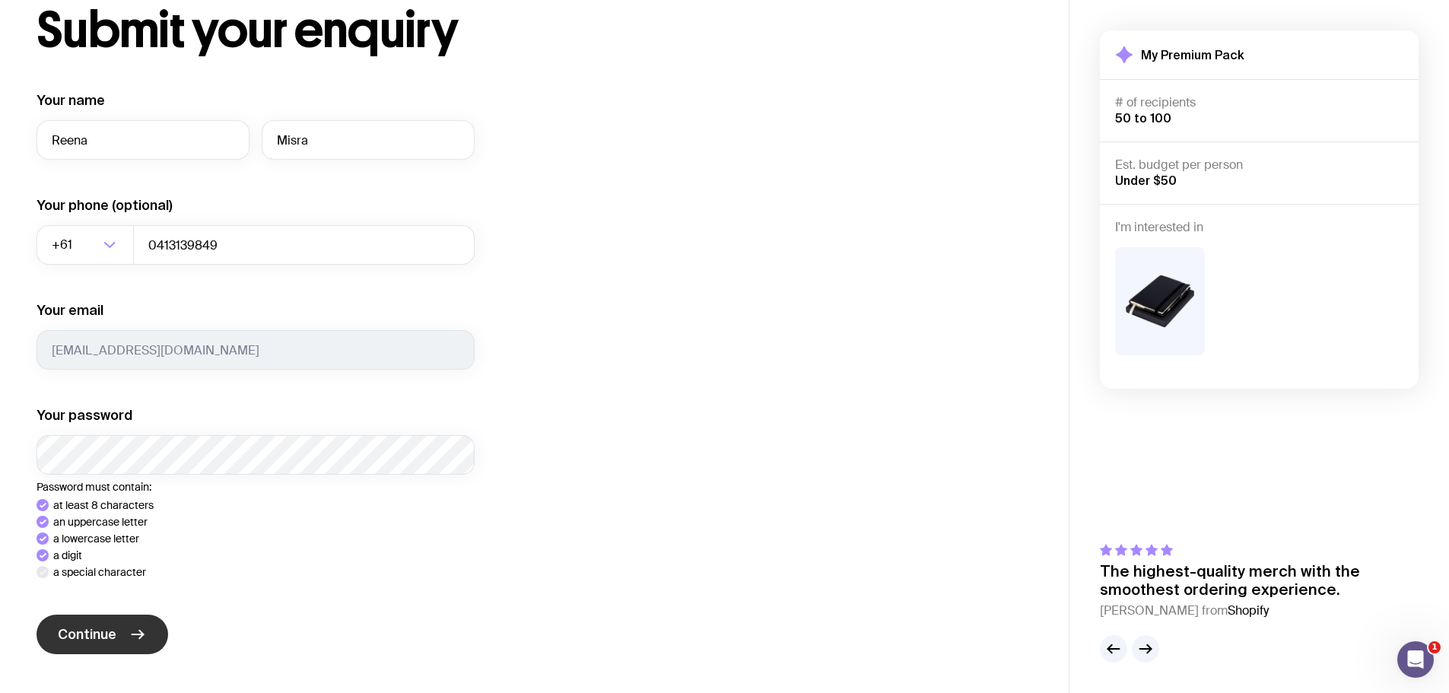
click at [114, 631] on div "Your name Reena Misra Your phone (optional) +61 Loading... 0413139849 Your emai…" at bounding box center [256, 428] width 438 height 675
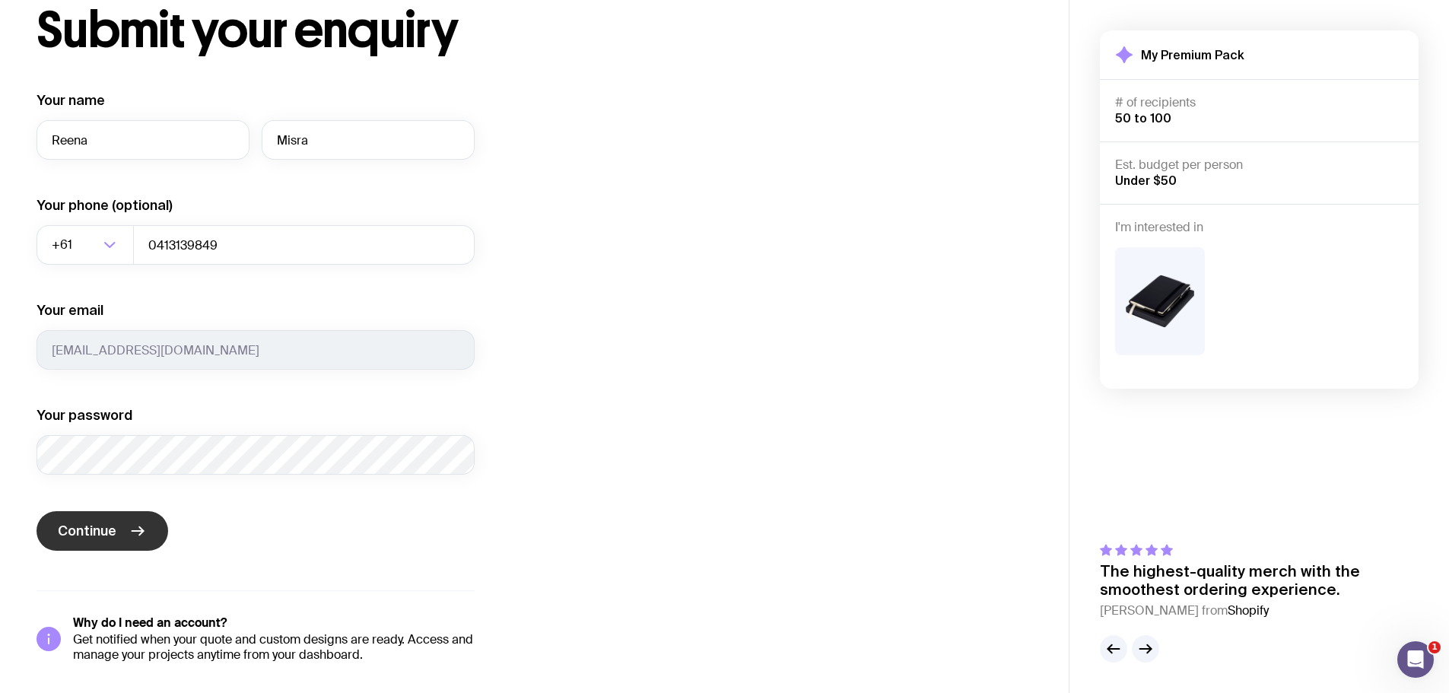
click at [107, 533] on span "Continue" at bounding box center [87, 531] width 59 height 18
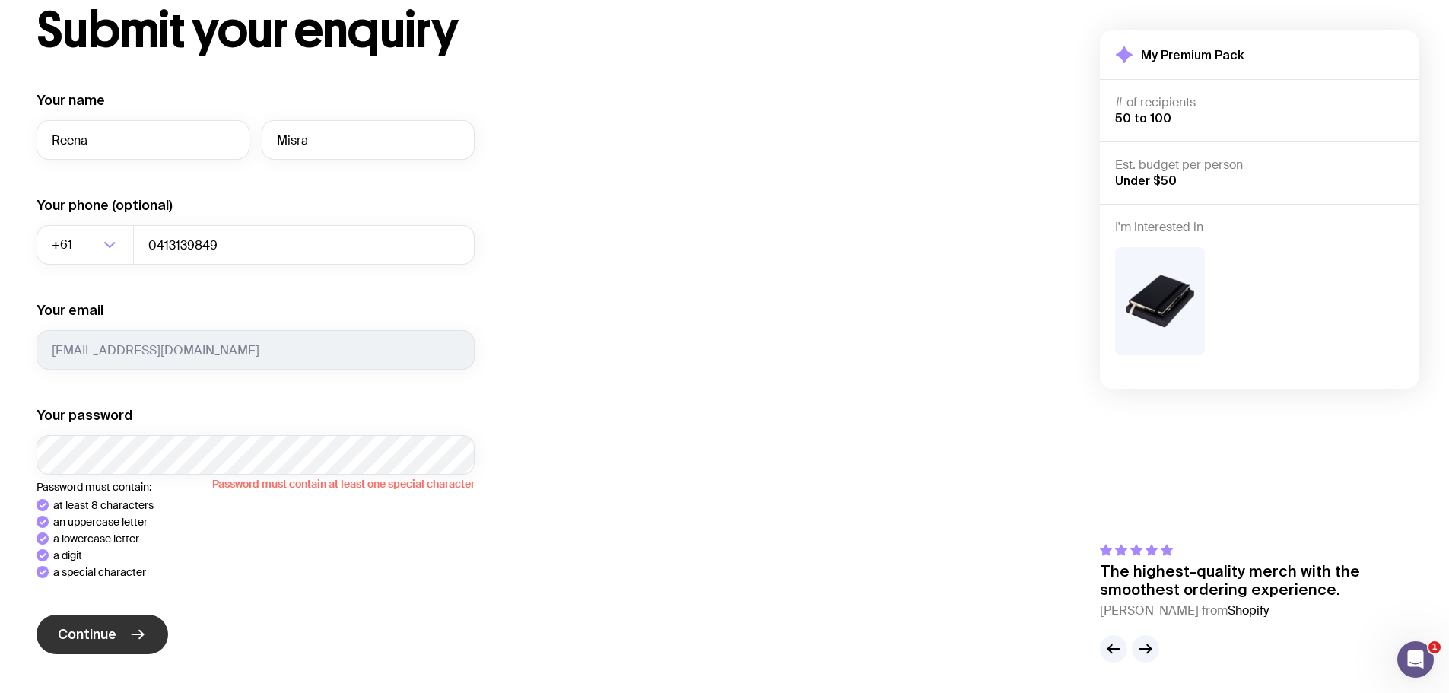
click at [92, 634] on div "Your name Reena Misra Your phone (optional) +61 Loading... 0413139849 Your emai…" at bounding box center [256, 428] width 438 height 675
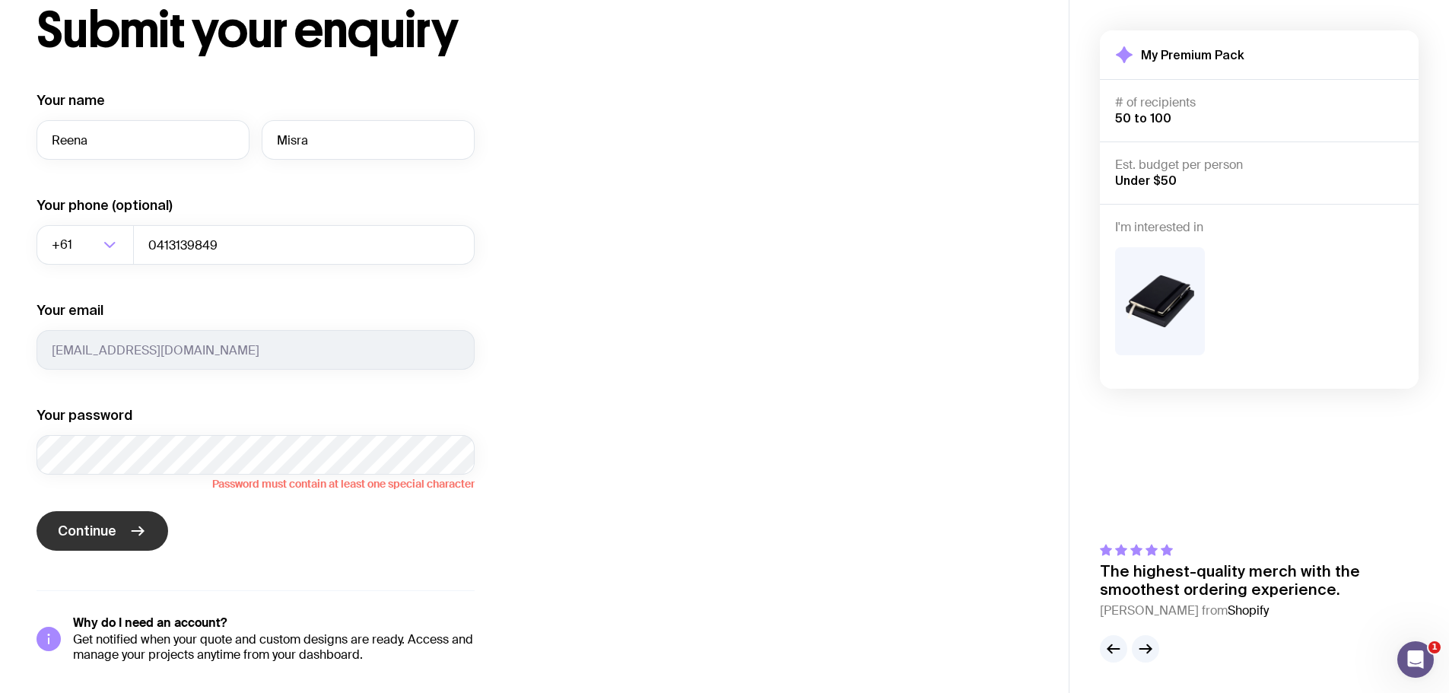
click at [99, 523] on span "Continue" at bounding box center [87, 531] width 59 height 18
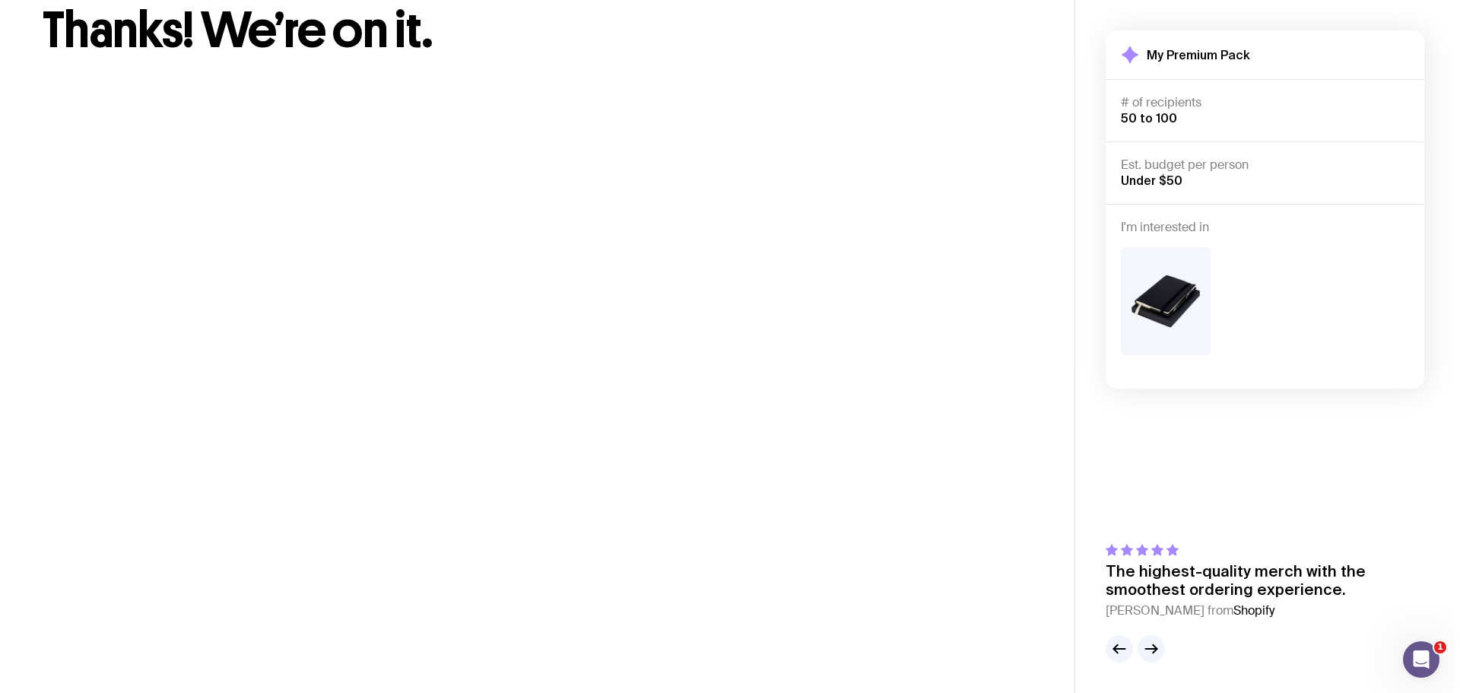
scroll to position [0, 0]
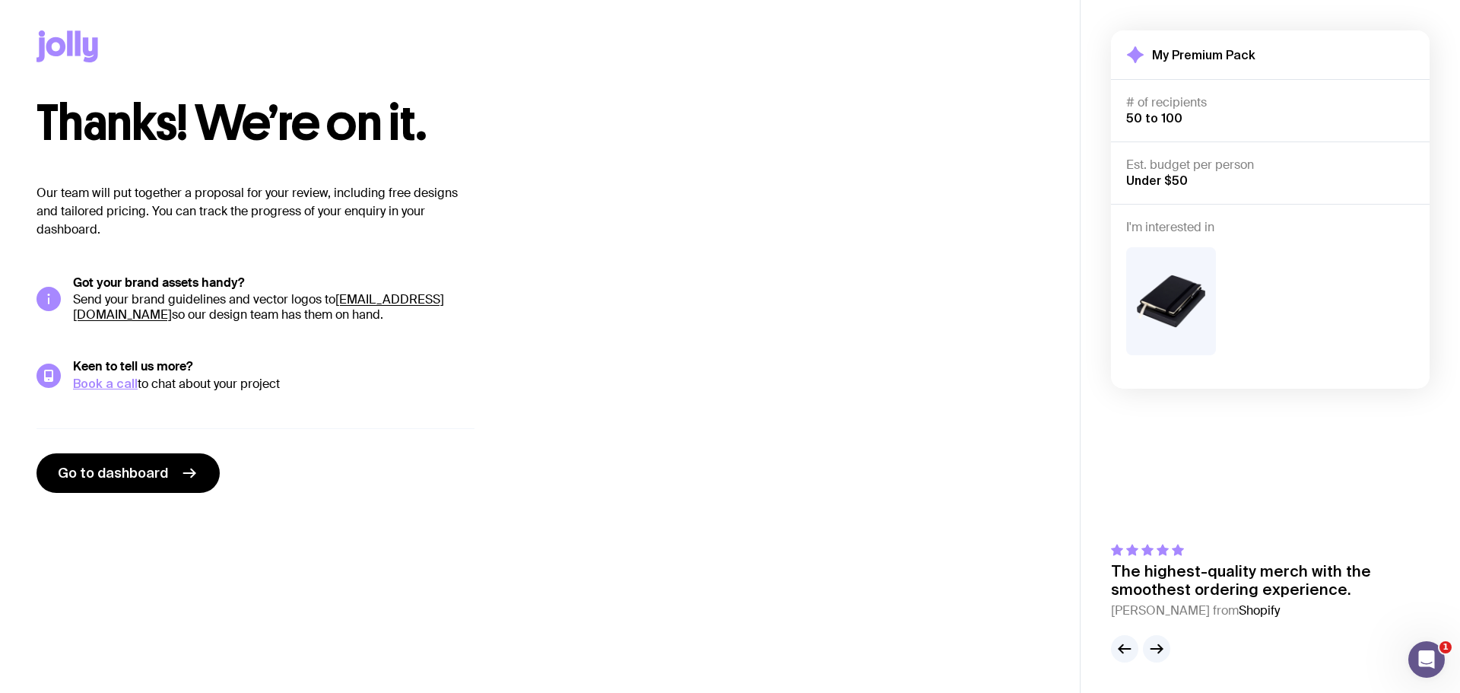
click at [715, 321] on div "Thanks! We’re on it. Our team will put together a proposal for your review, inc…" at bounding box center [540, 296] width 1007 height 394
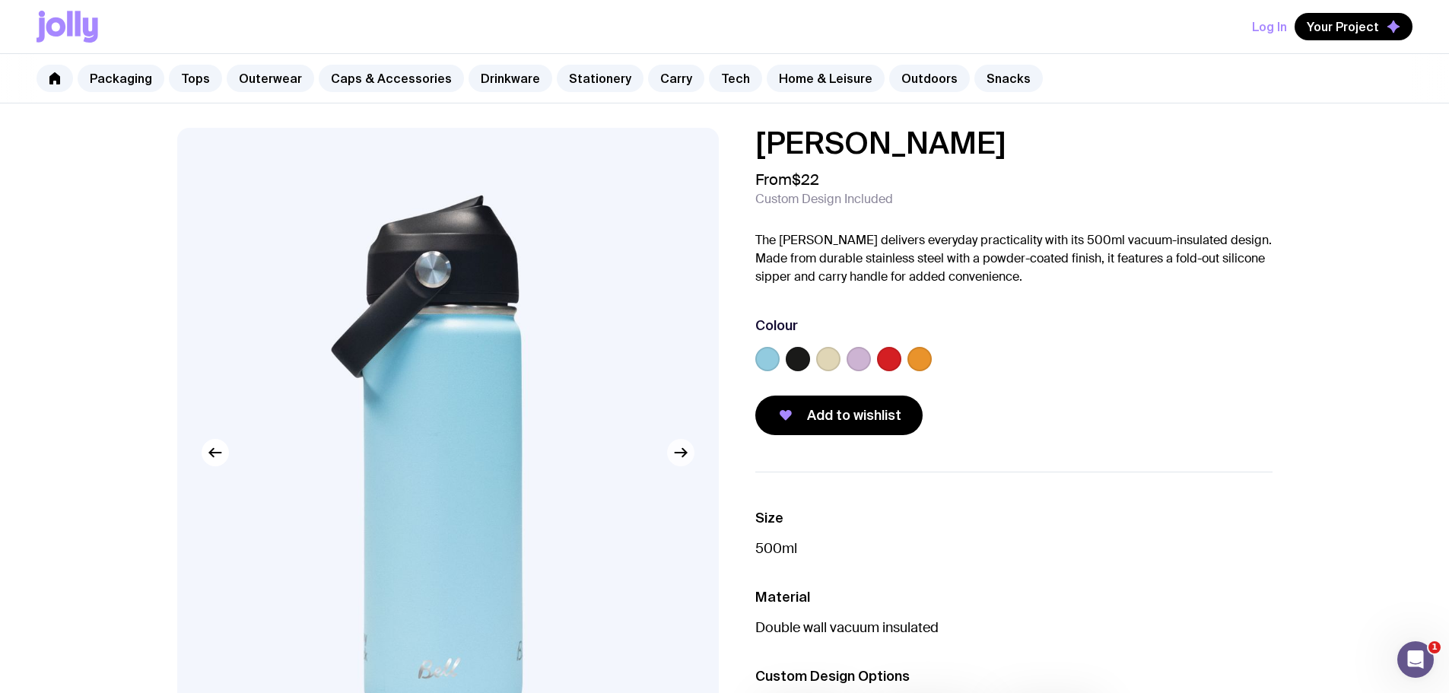
click at [682, 459] on icon "button" at bounding box center [681, 452] width 18 height 18
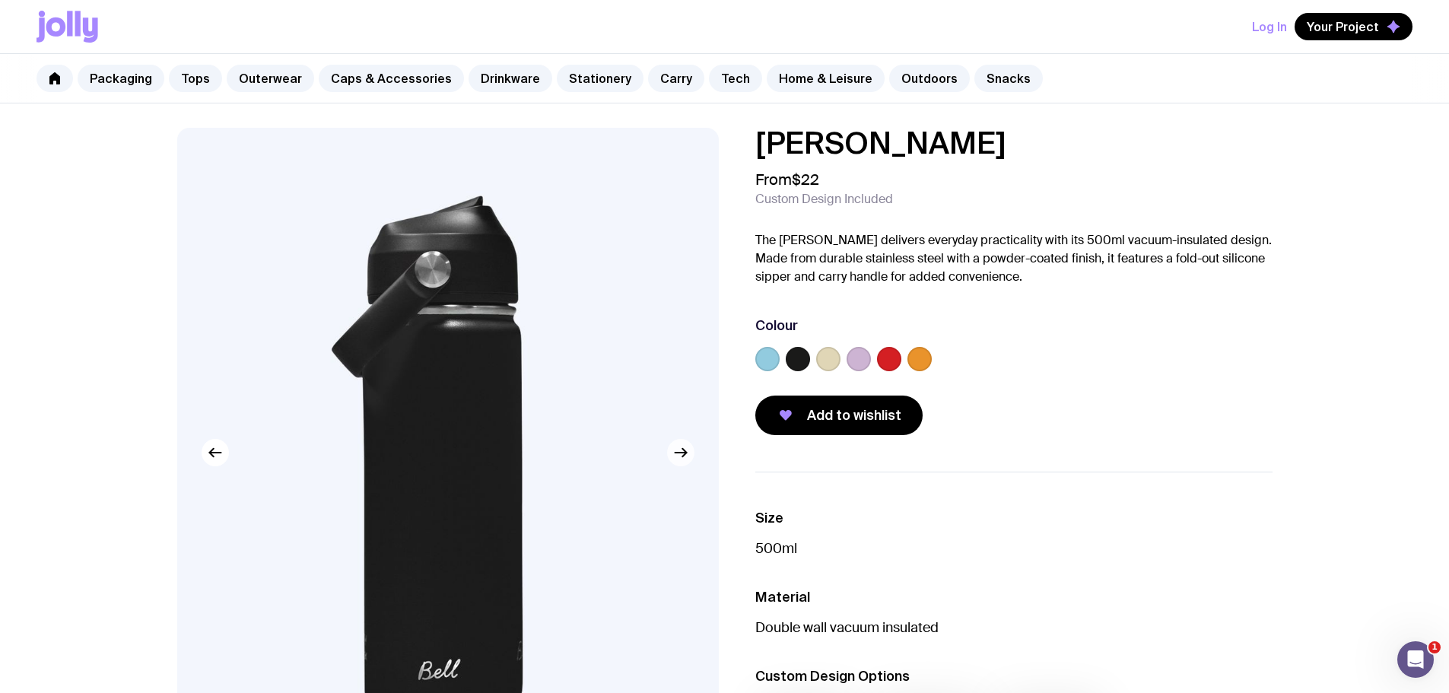
click at [682, 459] on icon "button" at bounding box center [681, 452] width 18 height 18
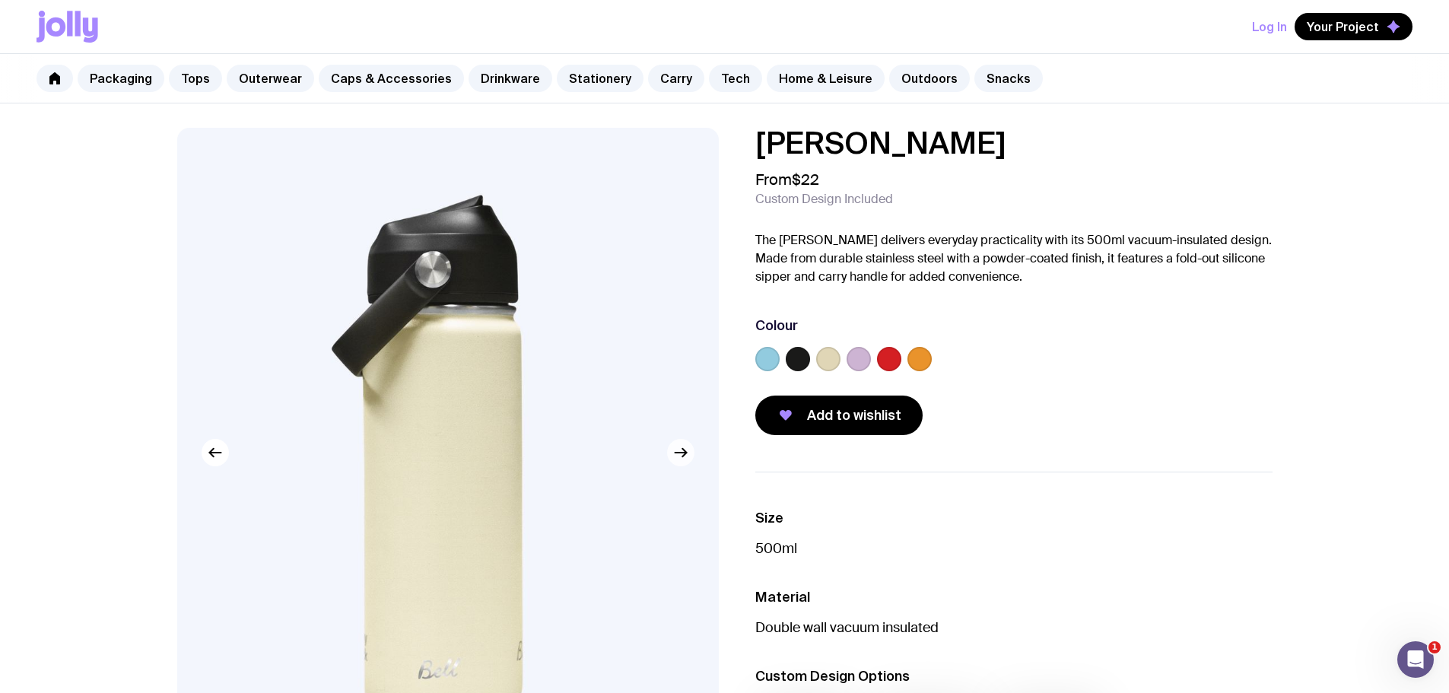
click at [682, 459] on icon "button" at bounding box center [681, 452] width 18 height 18
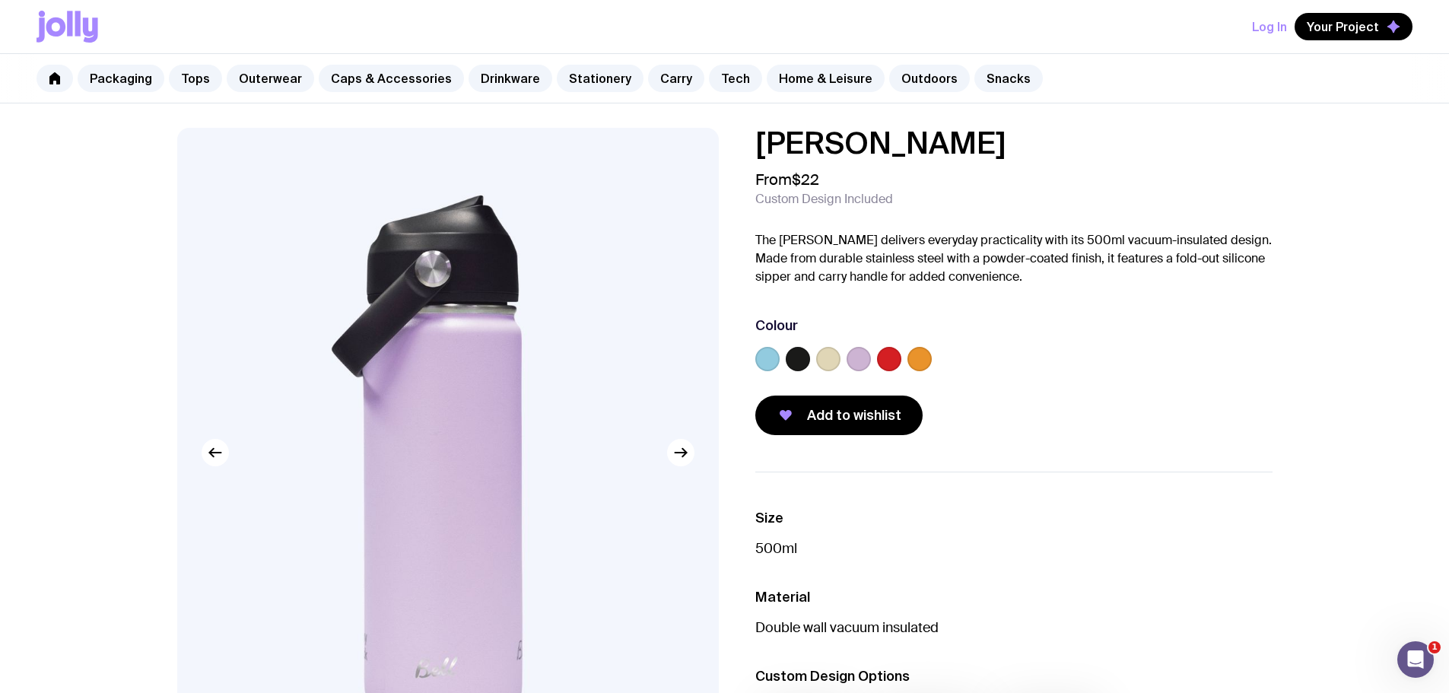
scroll to position [606, 0]
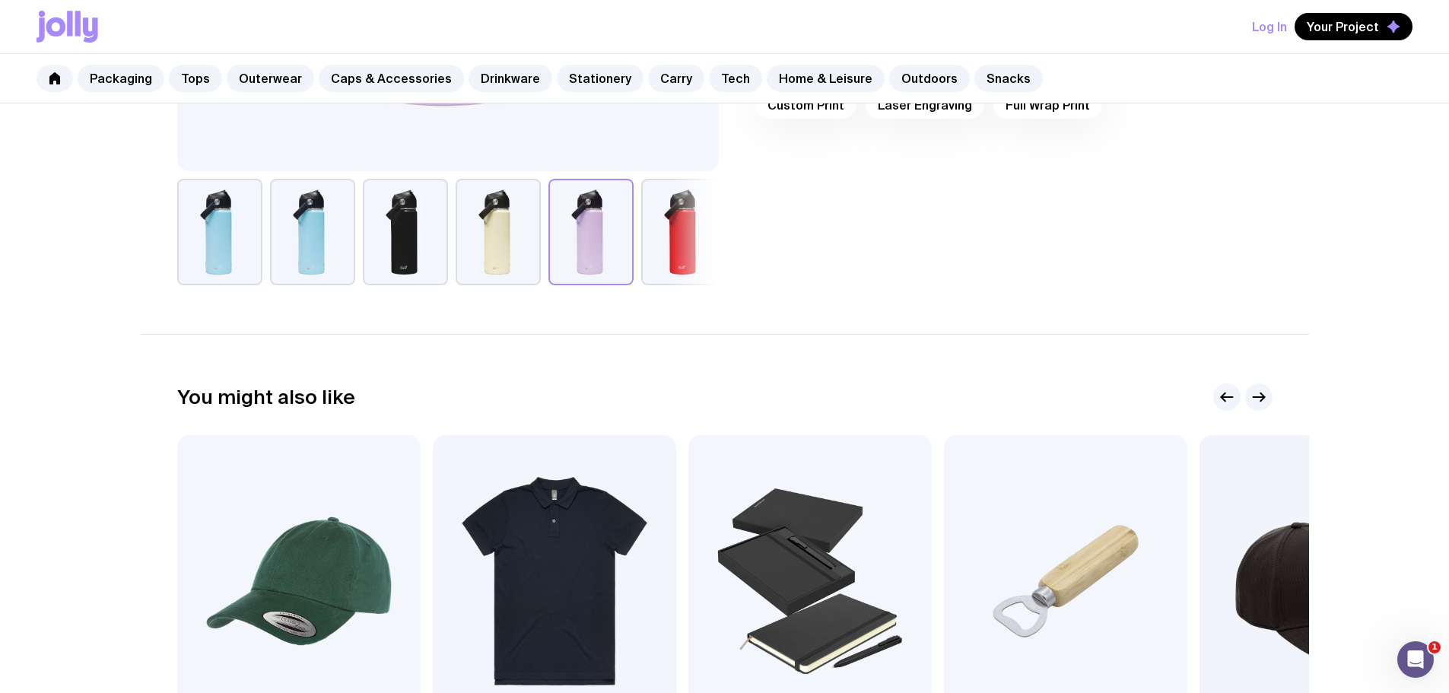
click at [709, 243] on button "button" at bounding box center [683, 232] width 85 height 106
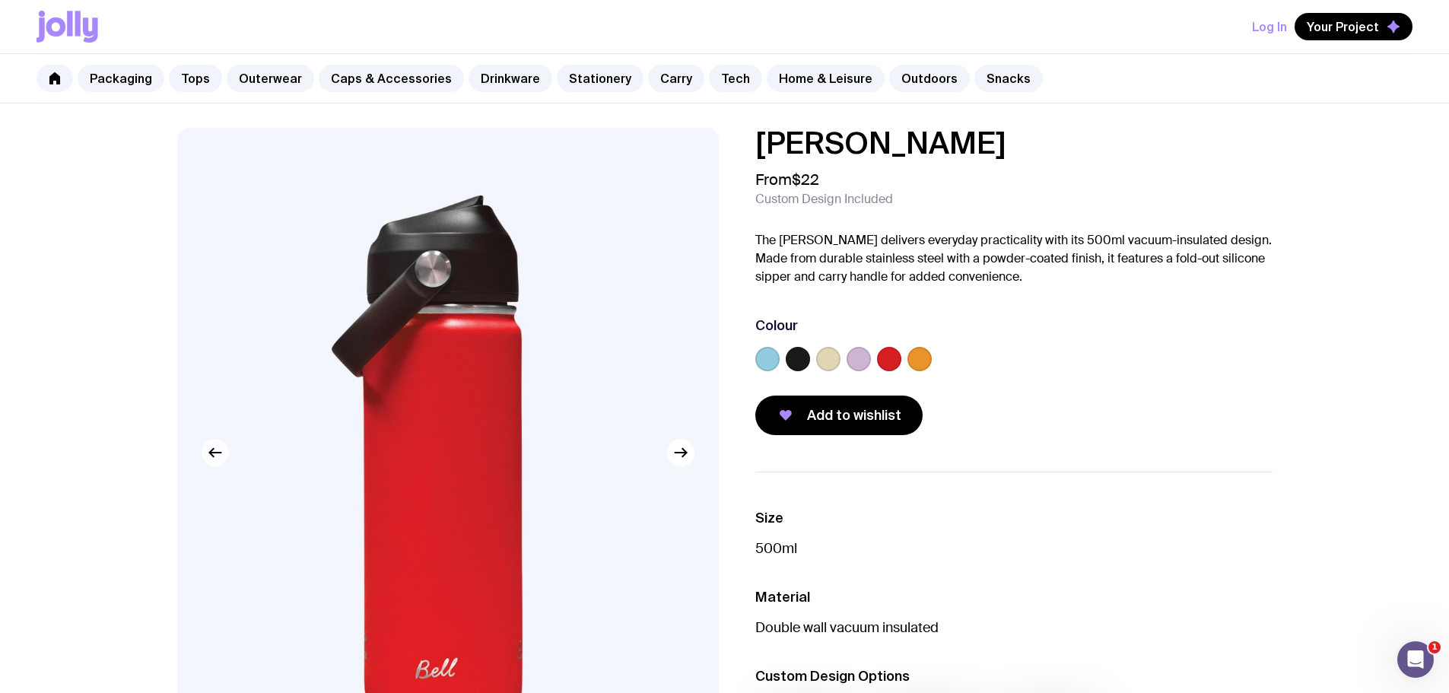
click at [213, 466] on div at bounding box center [448, 453] width 542 height 650
click at [211, 456] on icon "button" at bounding box center [215, 452] width 18 height 18
